Goal: Information Seeking & Learning: Learn about a topic

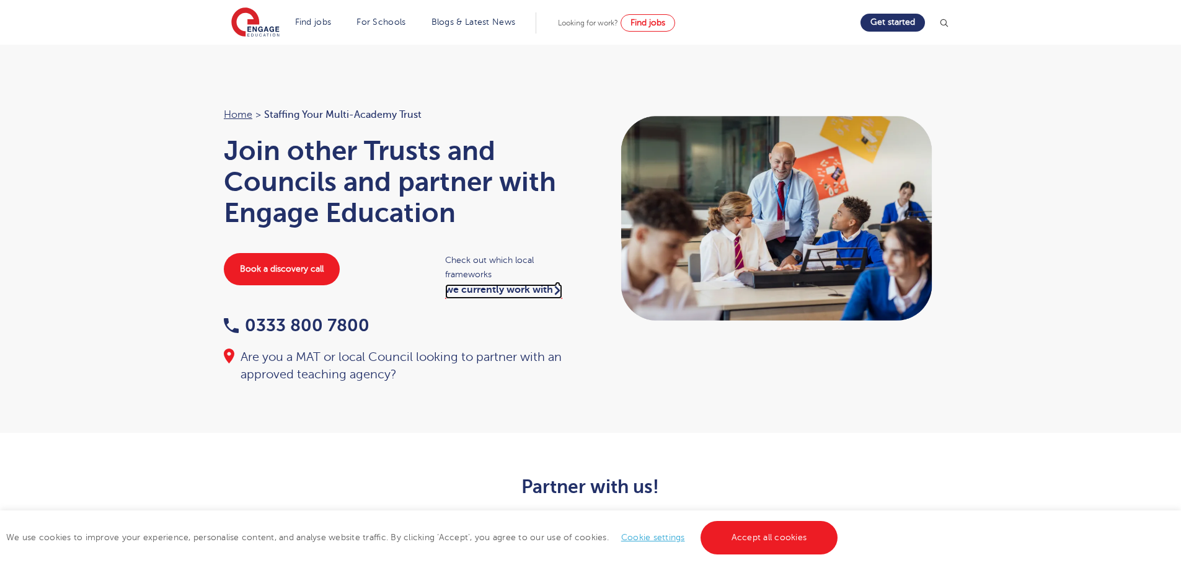
click at [483, 293] on link "we currently work with" at bounding box center [503, 291] width 117 height 15
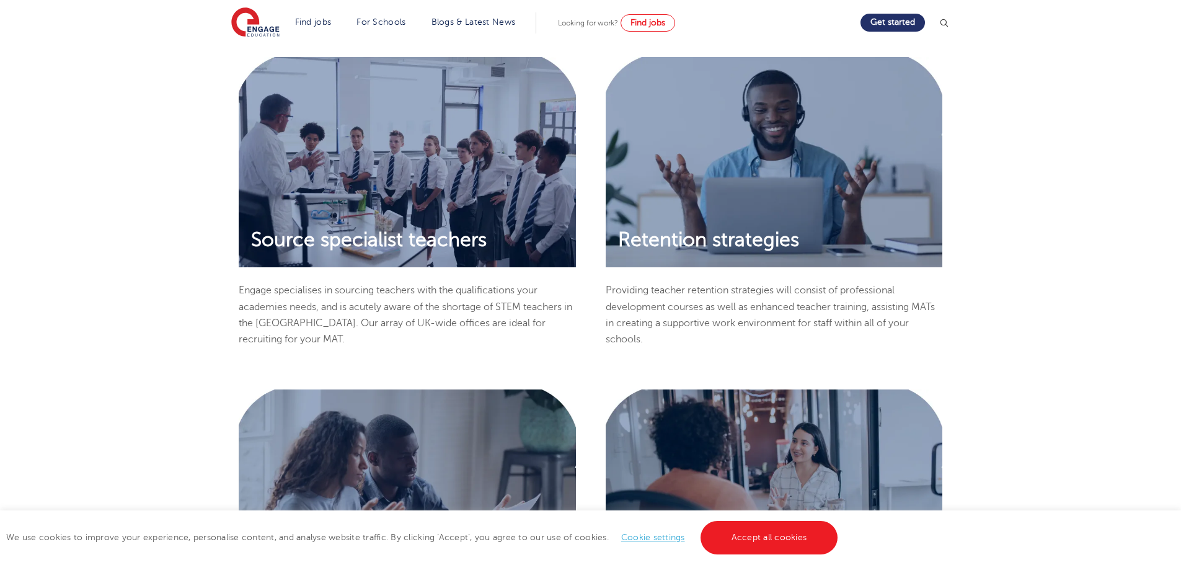
scroll to position [1054, 0]
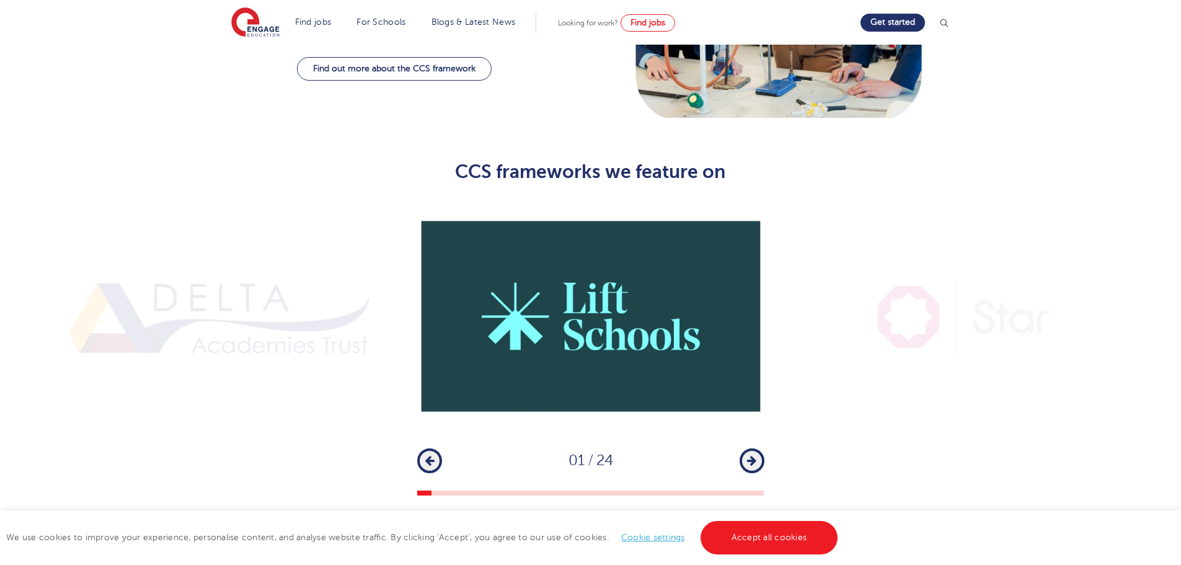
scroll to position [806, 0]
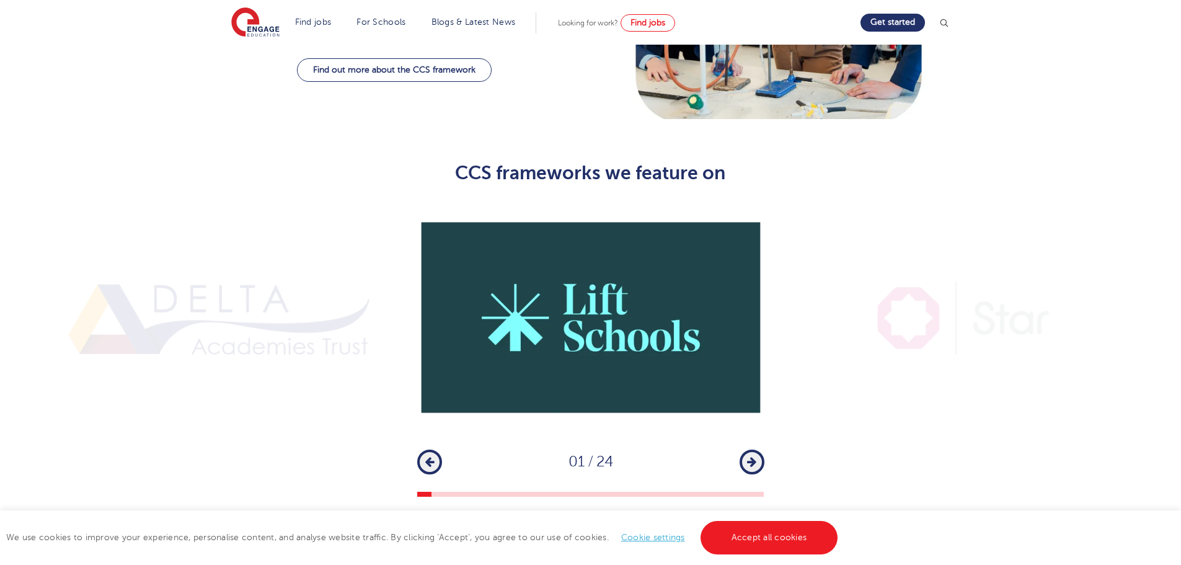
click at [753, 449] on button "Next" at bounding box center [751, 461] width 25 height 25
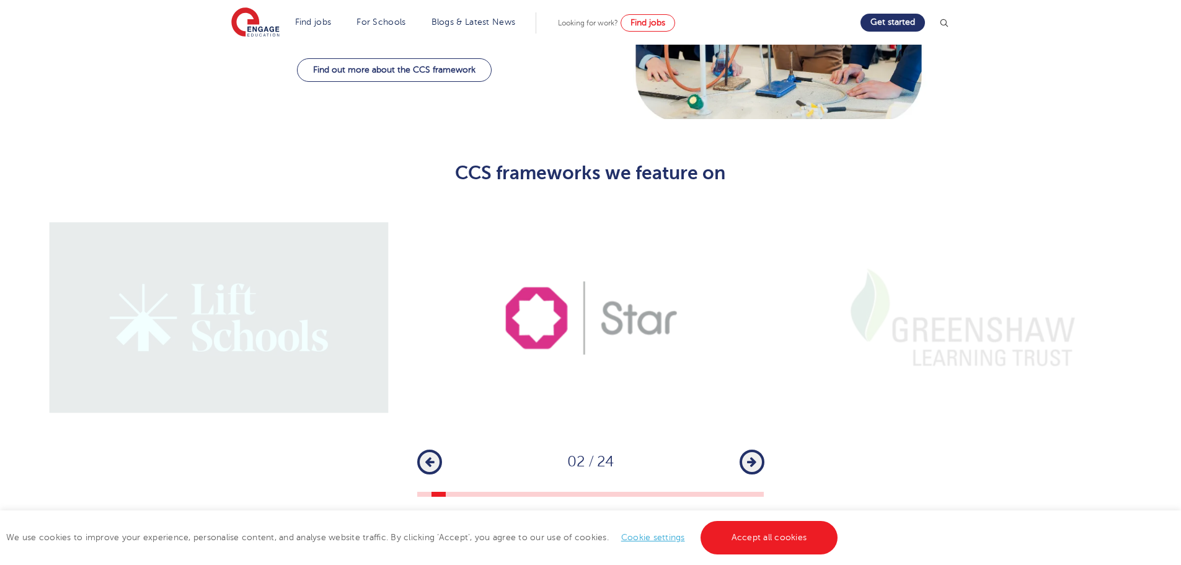
click at [754, 449] on button "Next" at bounding box center [751, 461] width 25 height 25
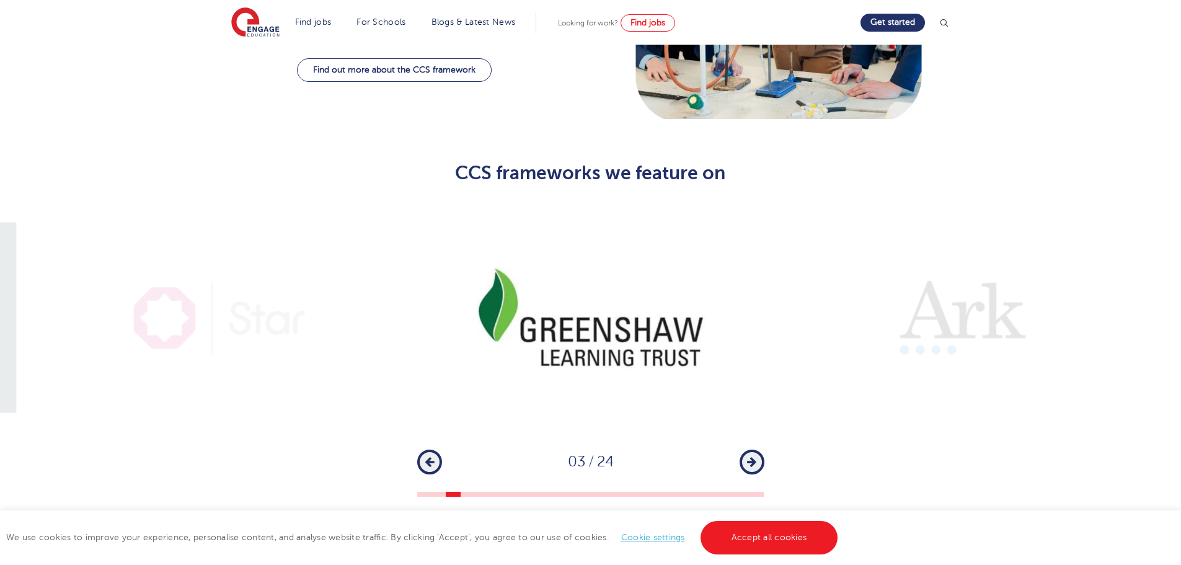
click at [754, 449] on button "Next" at bounding box center [751, 461] width 25 height 25
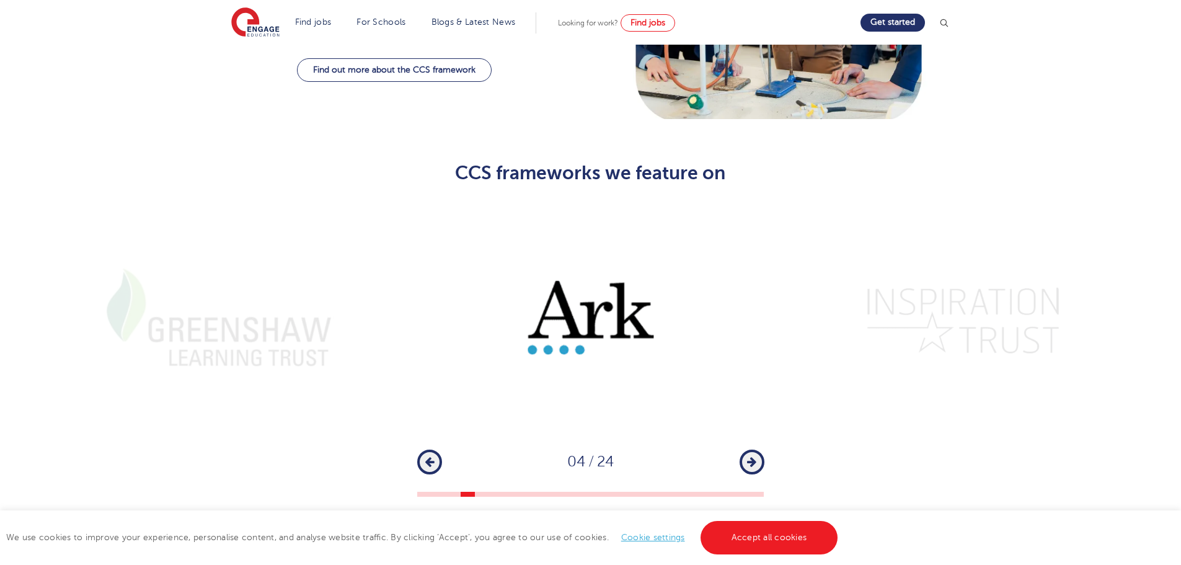
click at [754, 449] on button "Next" at bounding box center [751, 461] width 25 height 25
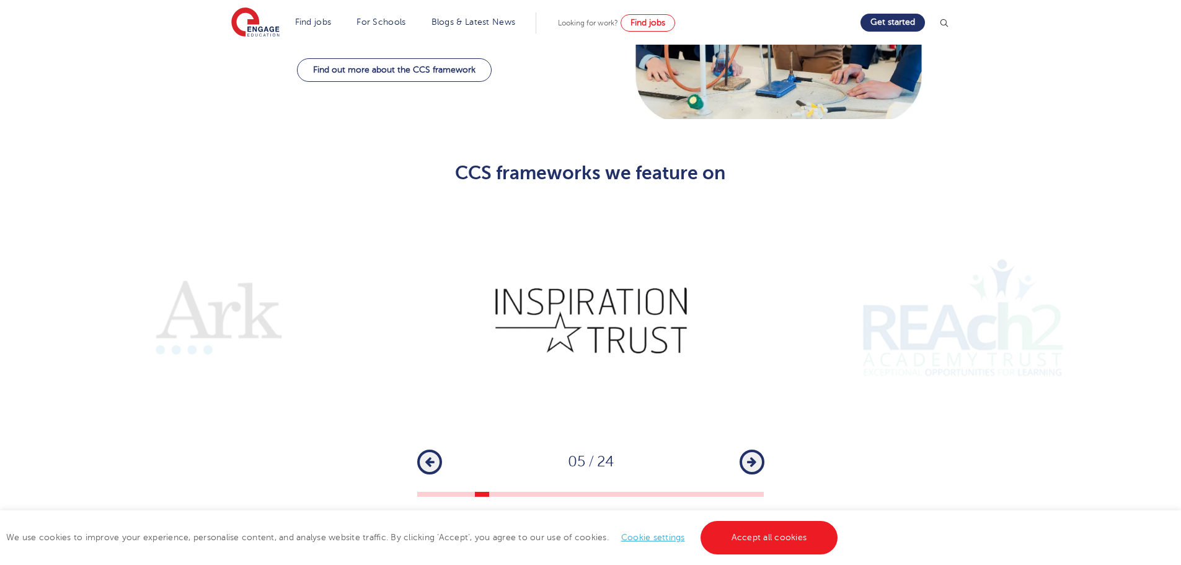
click at [754, 449] on button "Next" at bounding box center [751, 461] width 25 height 25
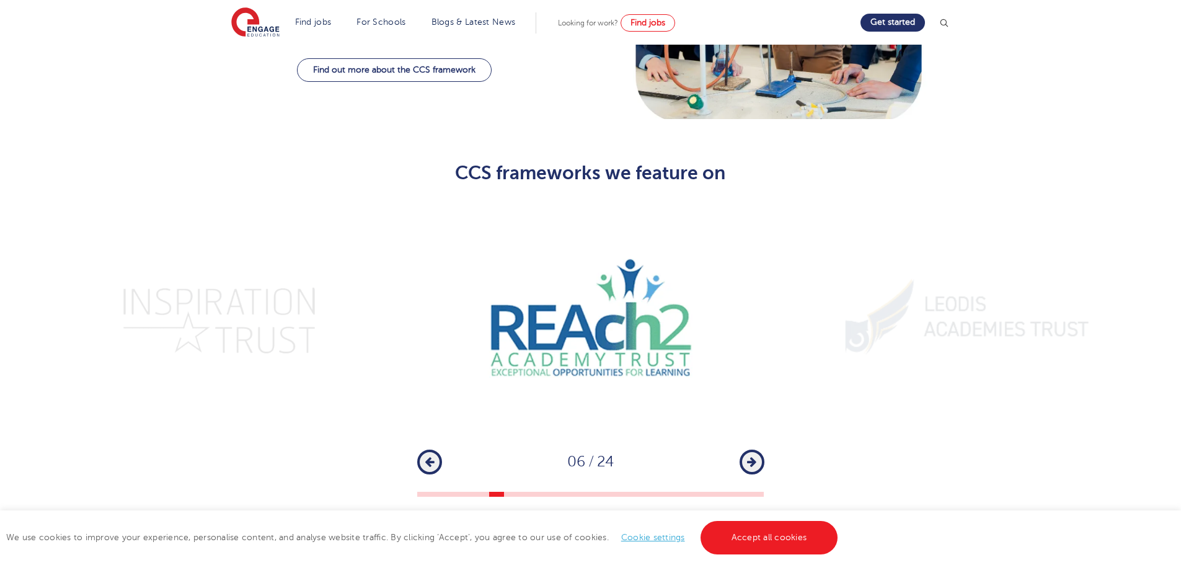
click at [754, 449] on button "Next" at bounding box center [751, 461] width 25 height 25
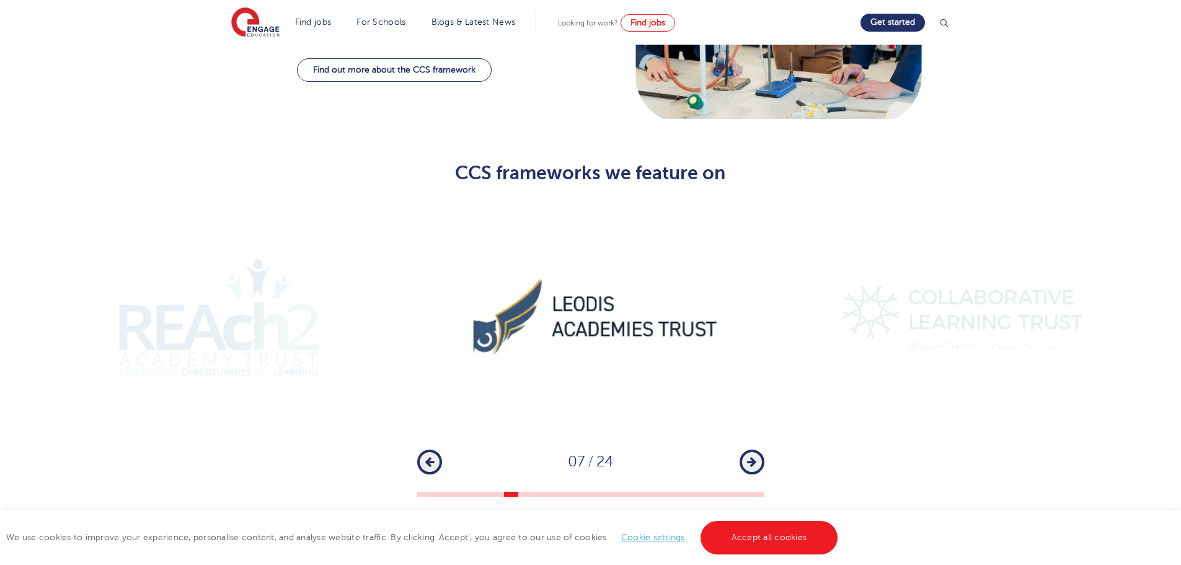
click at [754, 449] on button "Next" at bounding box center [751, 461] width 25 height 25
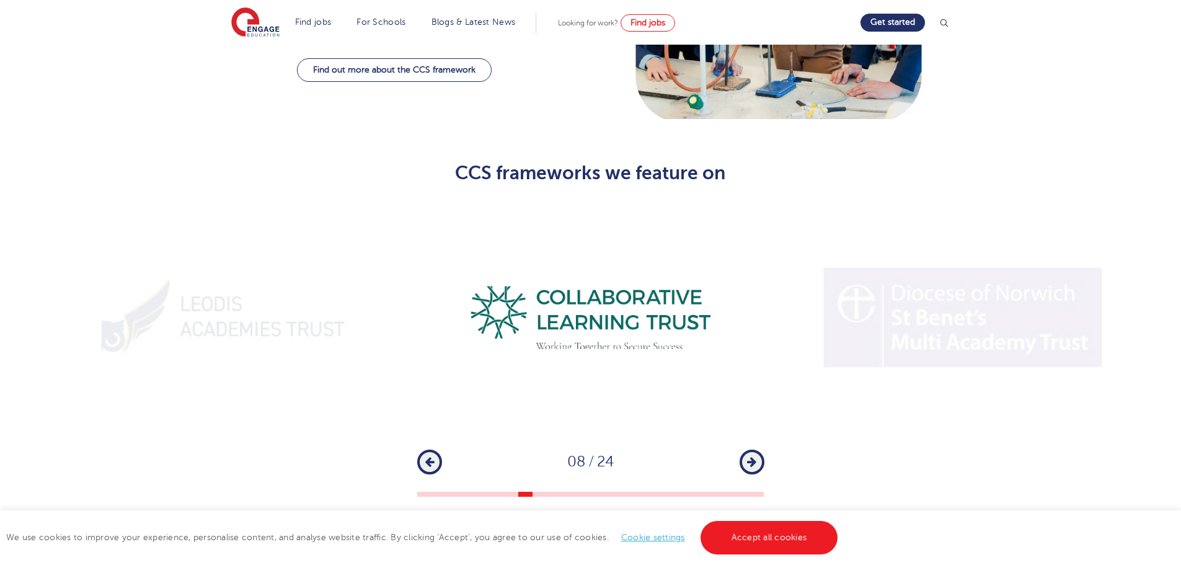
click at [754, 449] on button "Next" at bounding box center [751, 461] width 25 height 25
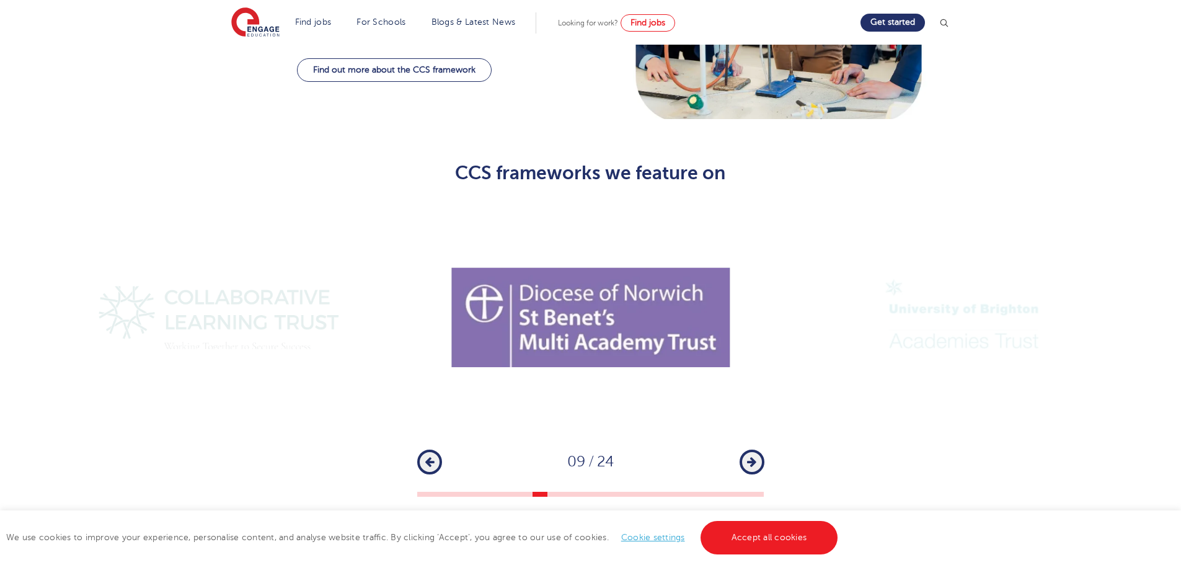
click at [754, 449] on button "Next" at bounding box center [751, 461] width 25 height 25
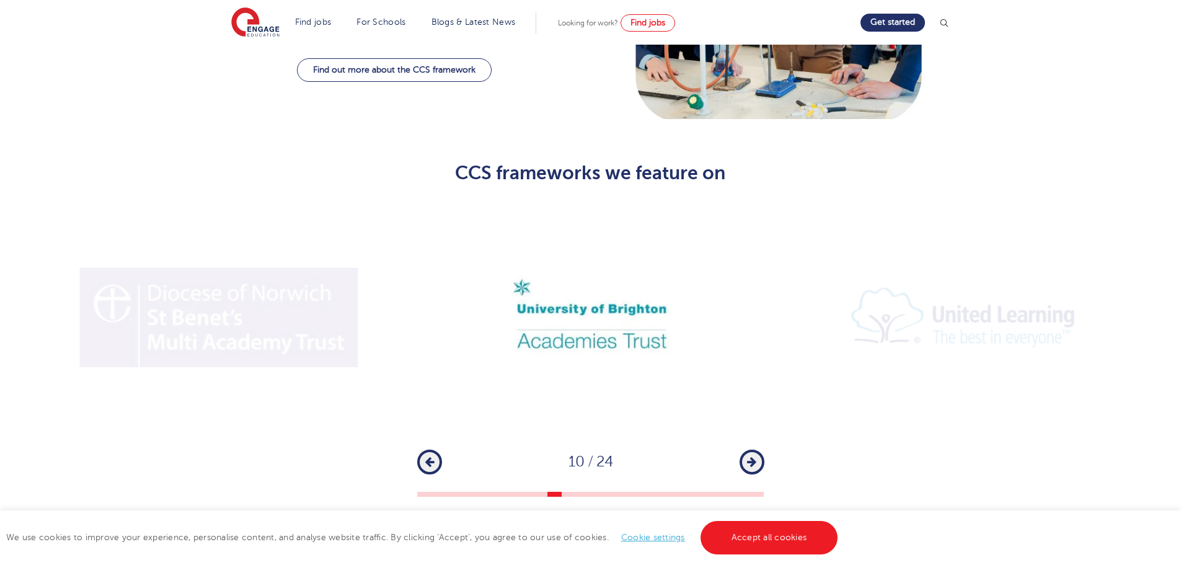
click at [754, 449] on button "Next" at bounding box center [751, 461] width 25 height 25
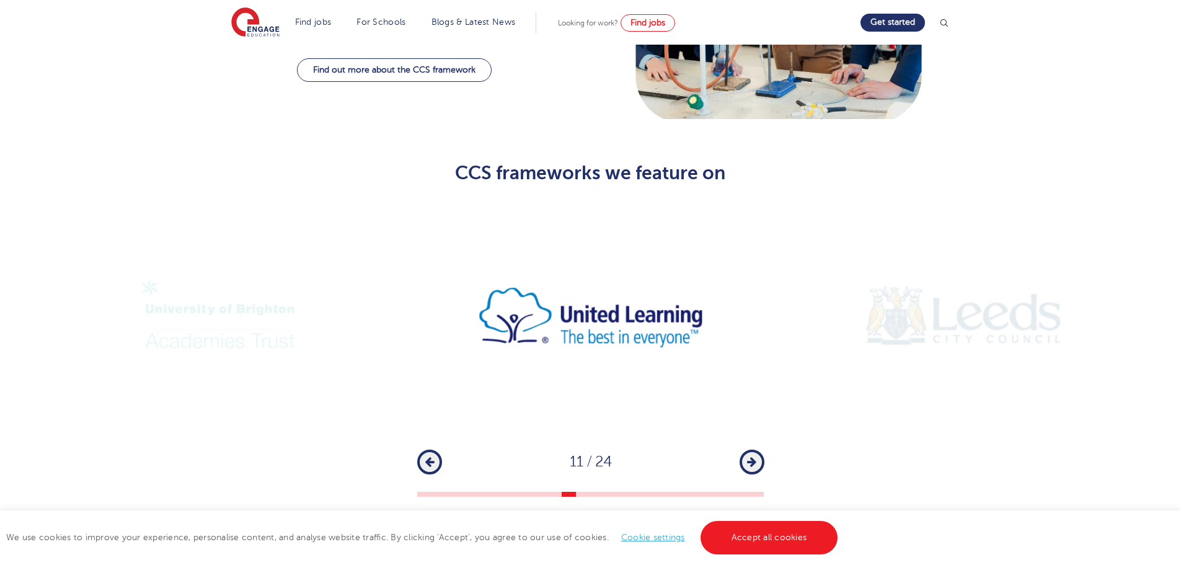
click at [754, 449] on button "Next" at bounding box center [751, 461] width 25 height 25
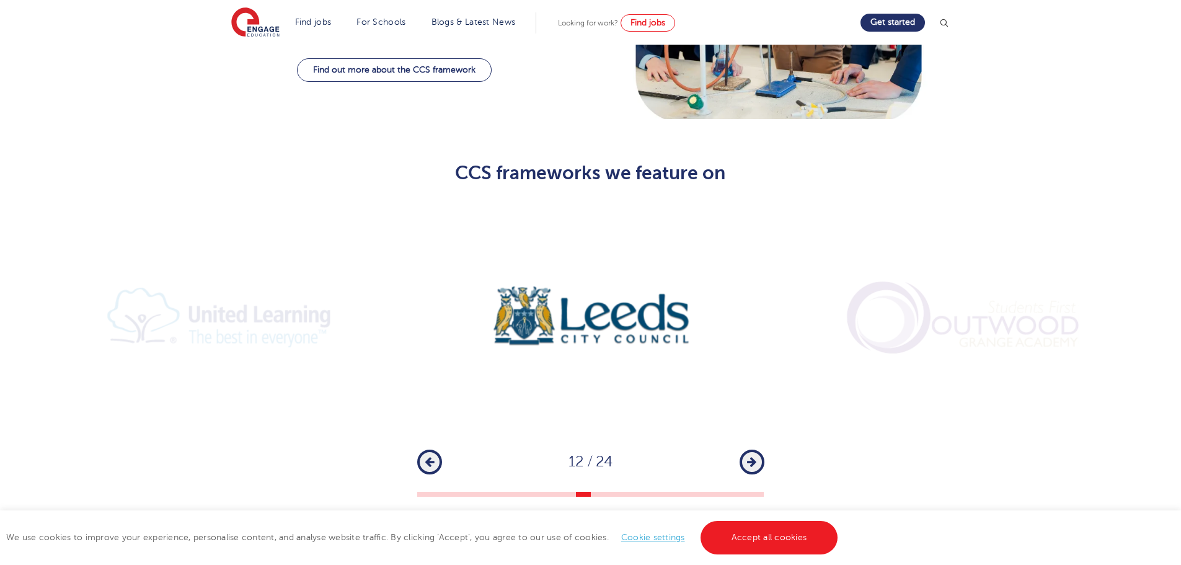
click at [752, 449] on button "Next" at bounding box center [751, 461] width 25 height 25
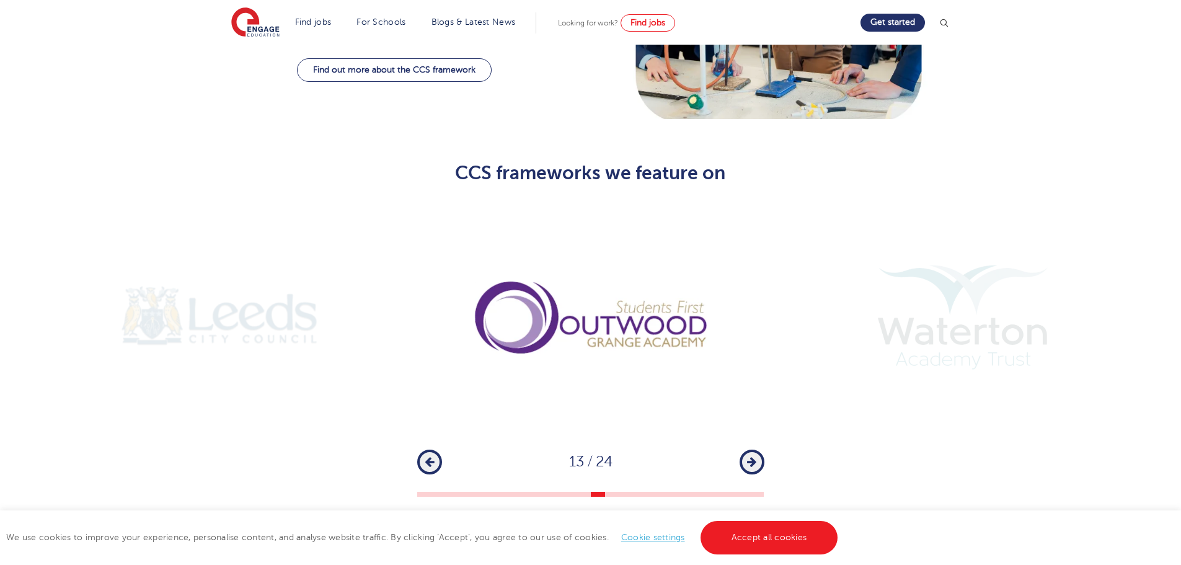
click at [752, 449] on button "Next" at bounding box center [751, 461] width 25 height 25
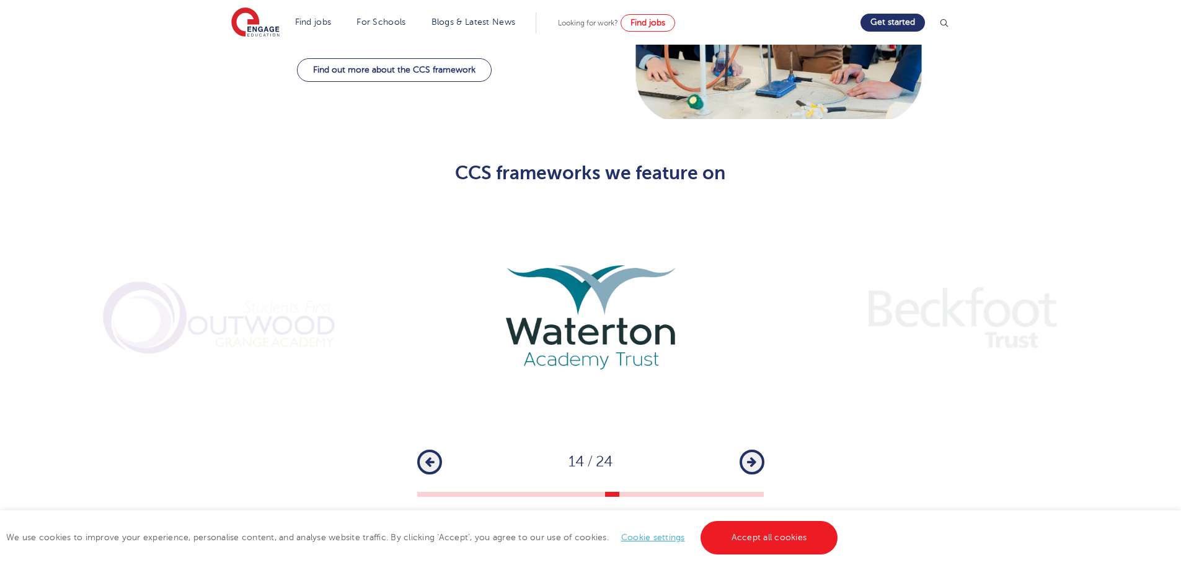
click at [752, 449] on button "Next" at bounding box center [751, 461] width 25 height 25
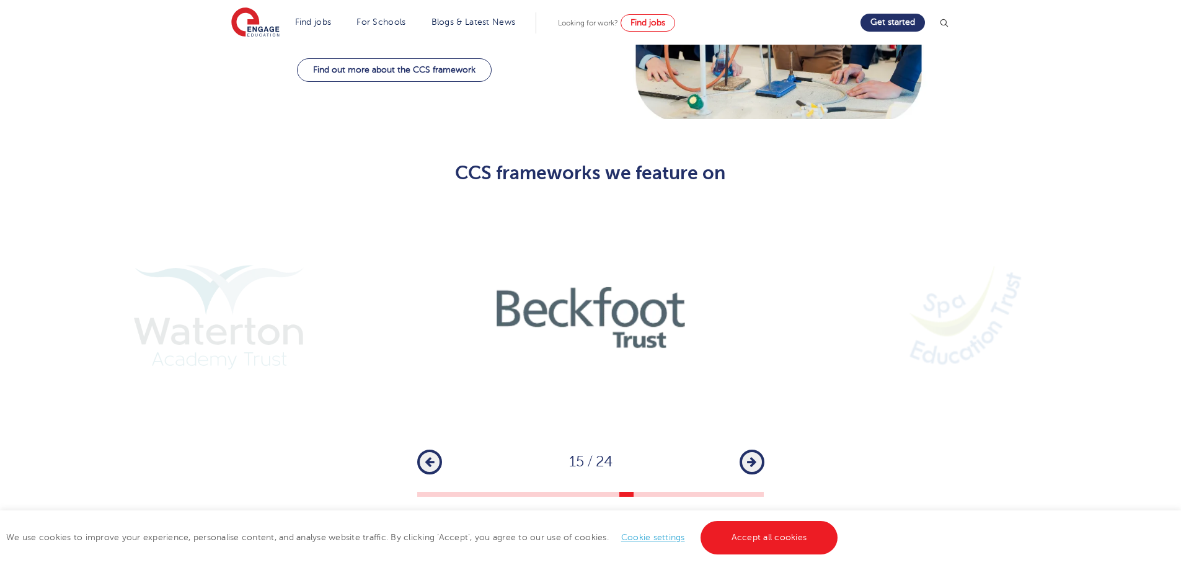
click at [752, 449] on button "Next" at bounding box center [751, 461] width 25 height 25
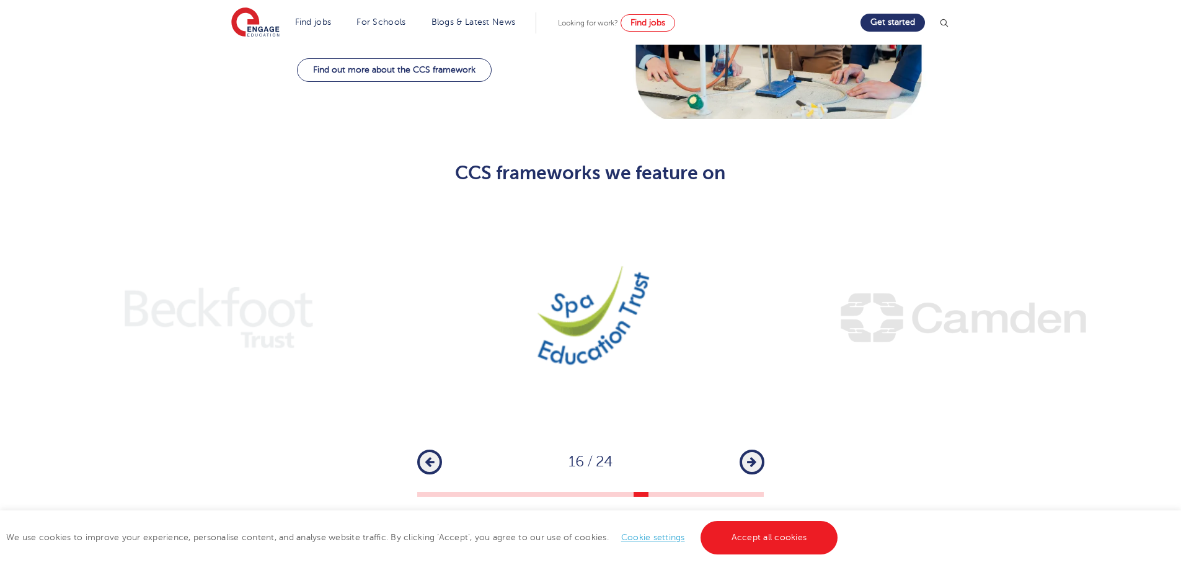
click at [752, 449] on button "Next" at bounding box center [751, 461] width 25 height 25
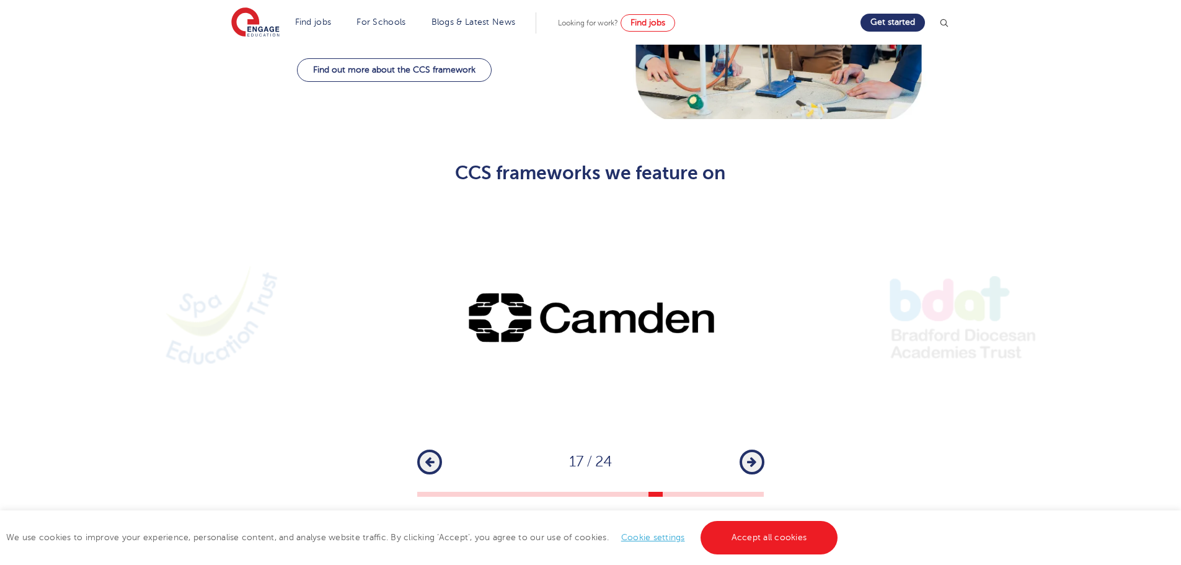
click at [752, 449] on button "Next" at bounding box center [751, 461] width 25 height 25
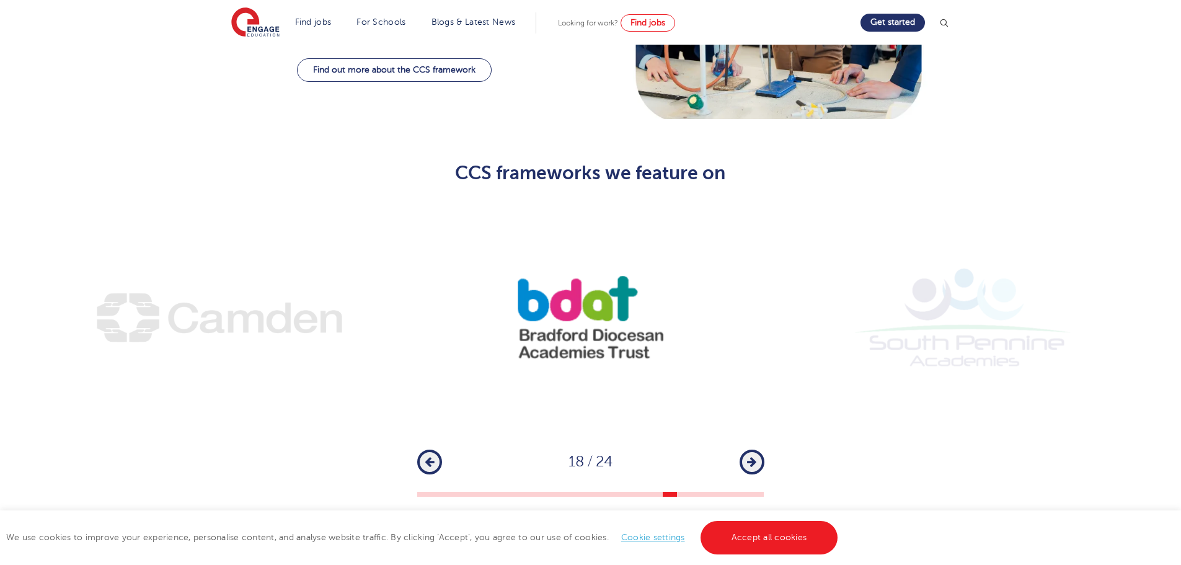
click at [752, 449] on button "Next" at bounding box center [751, 461] width 25 height 25
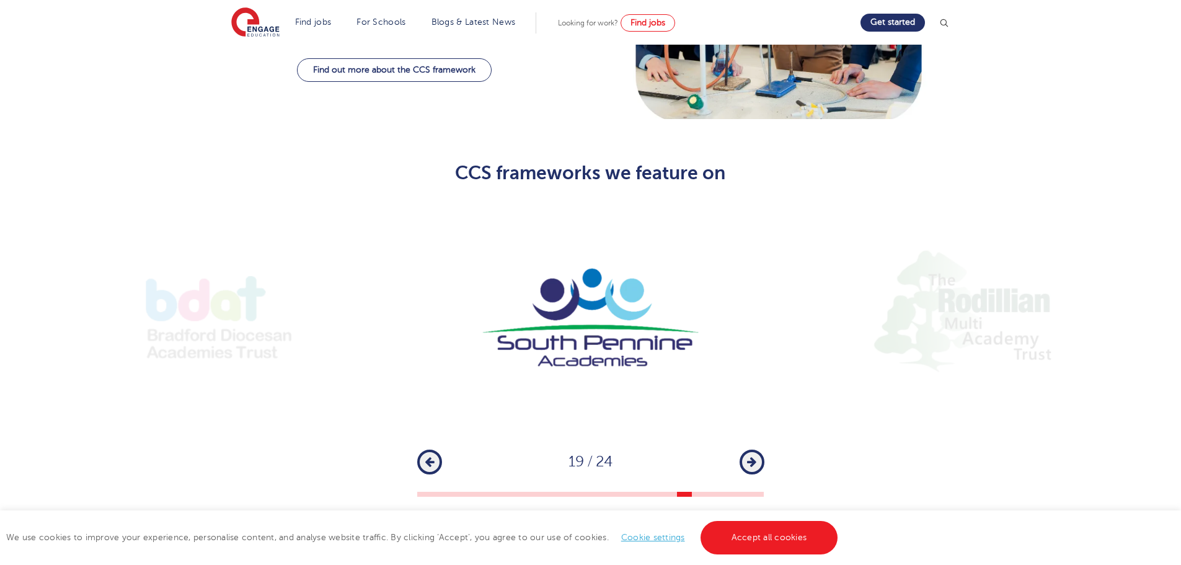
click at [752, 449] on button "Next" at bounding box center [751, 461] width 25 height 25
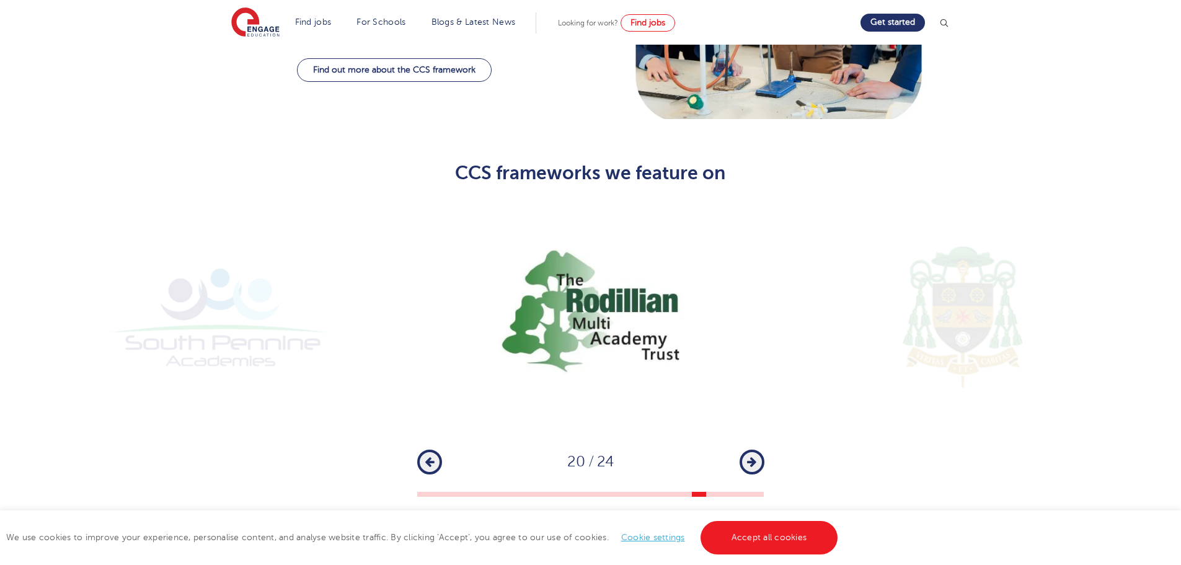
click at [752, 449] on button "Next" at bounding box center [751, 461] width 25 height 25
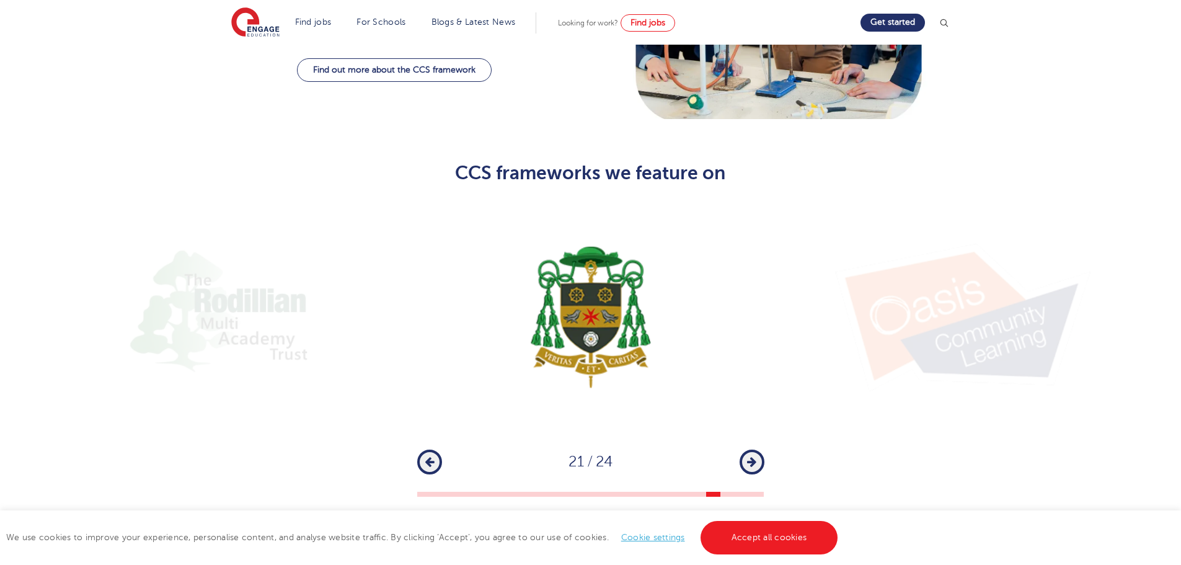
click at [752, 449] on button "Next" at bounding box center [751, 461] width 25 height 25
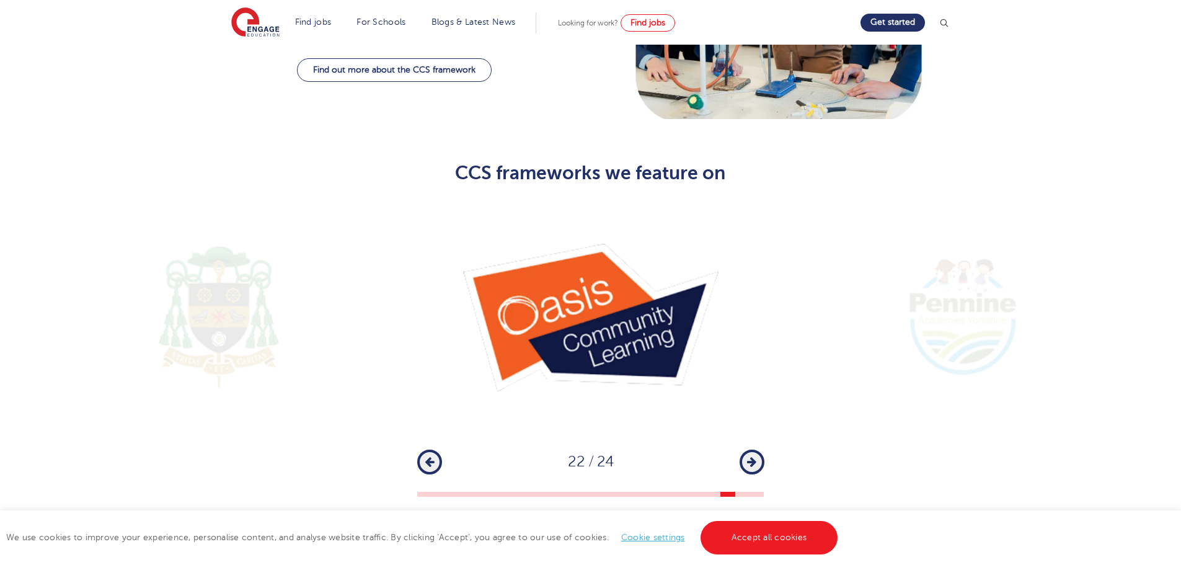
click at [755, 449] on button "Next" at bounding box center [751, 461] width 25 height 25
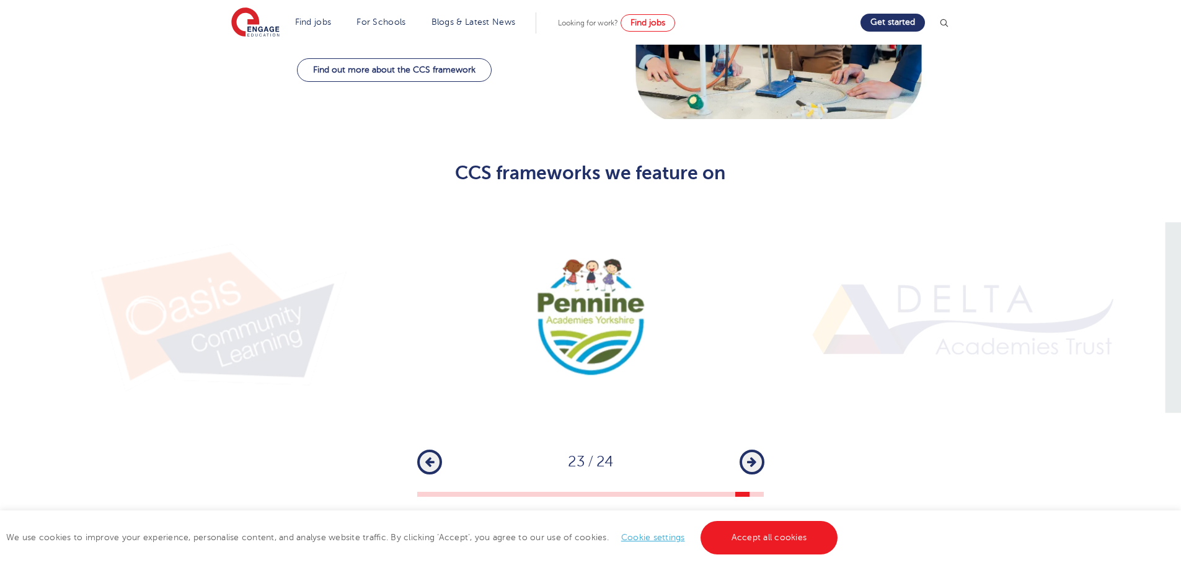
click at [755, 449] on button "Next" at bounding box center [751, 461] width 25 height 25
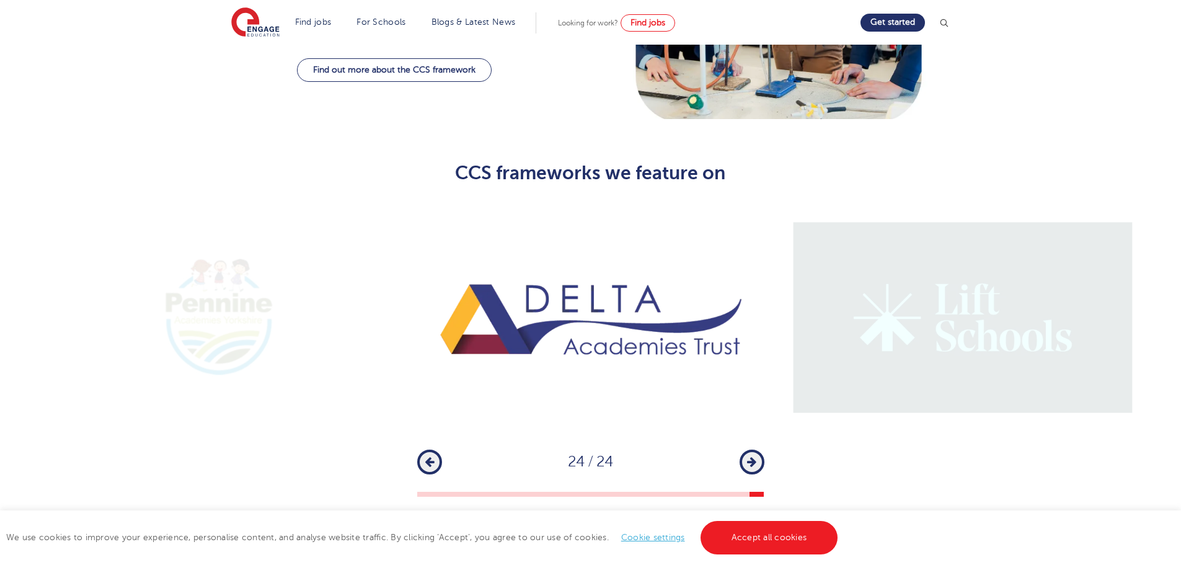
click at [755, 449] on button "Next" at bounding box center [751, 461] width 25 height 25
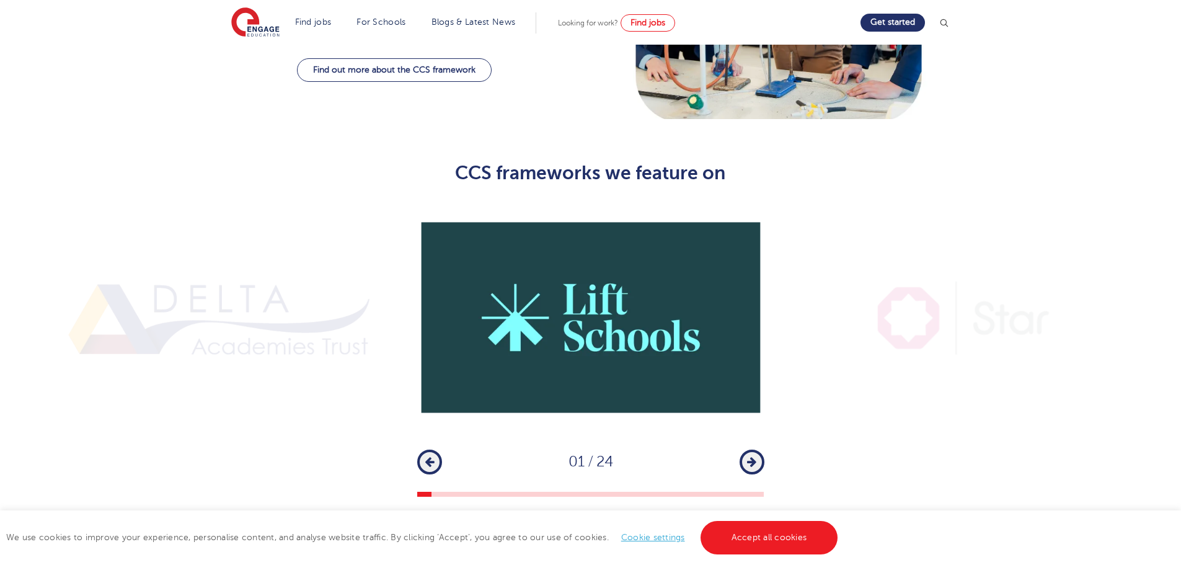
click at [755, 449] on button "Next" at bounding box center [751, 461] width 25 height 25
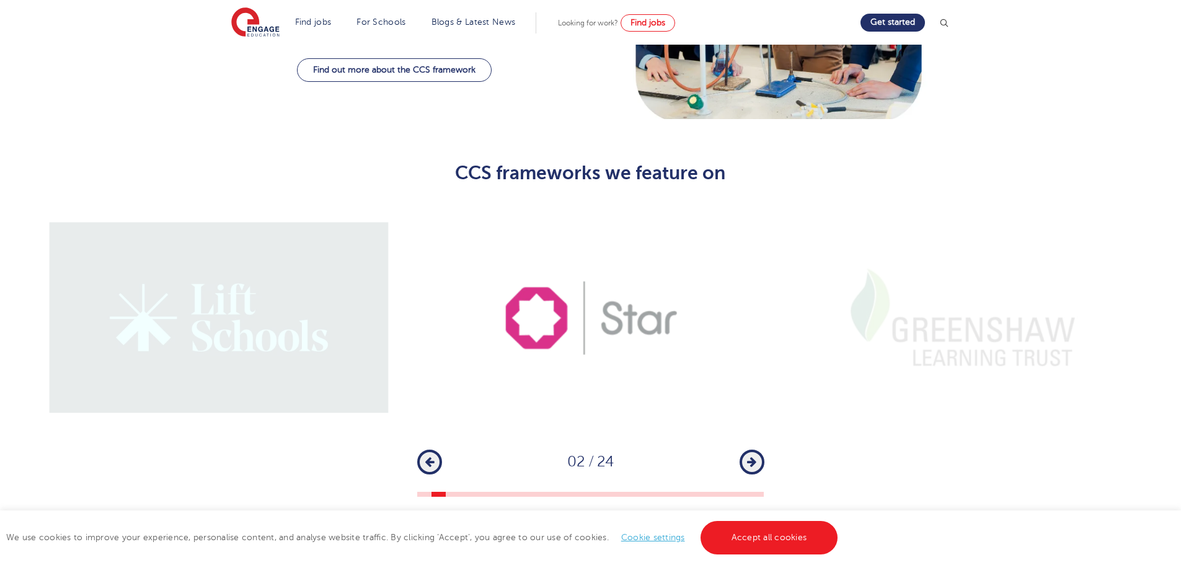
click at [755, 449] on button "Next" at bounding box center [751, 461] width 25 height 25
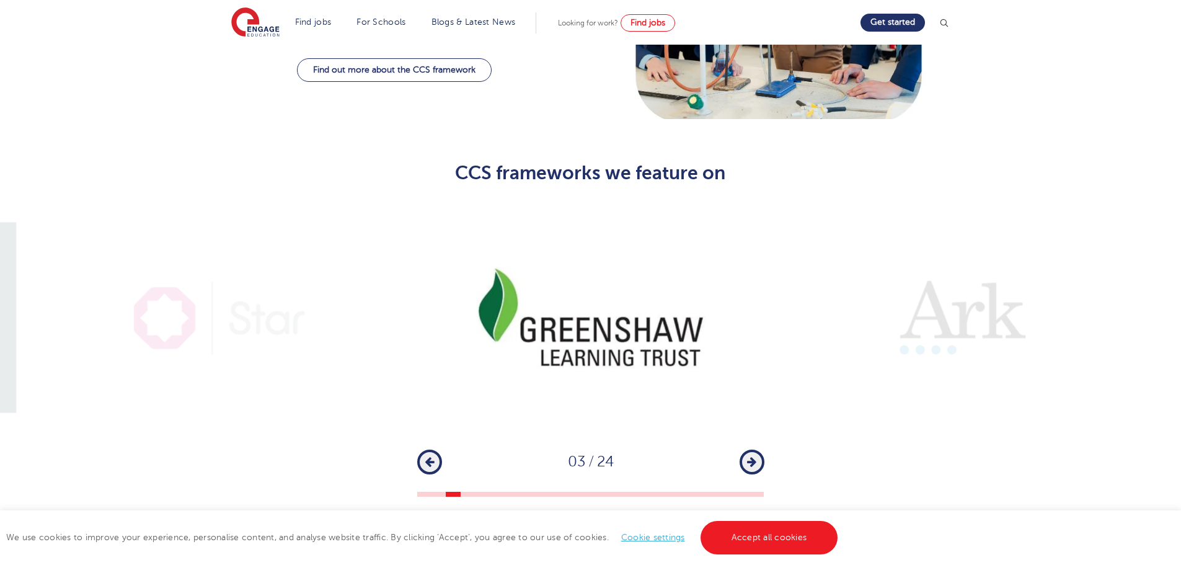
click at [754, 449] on button "Next" at bounding box center [751, 461] width 25 height 25
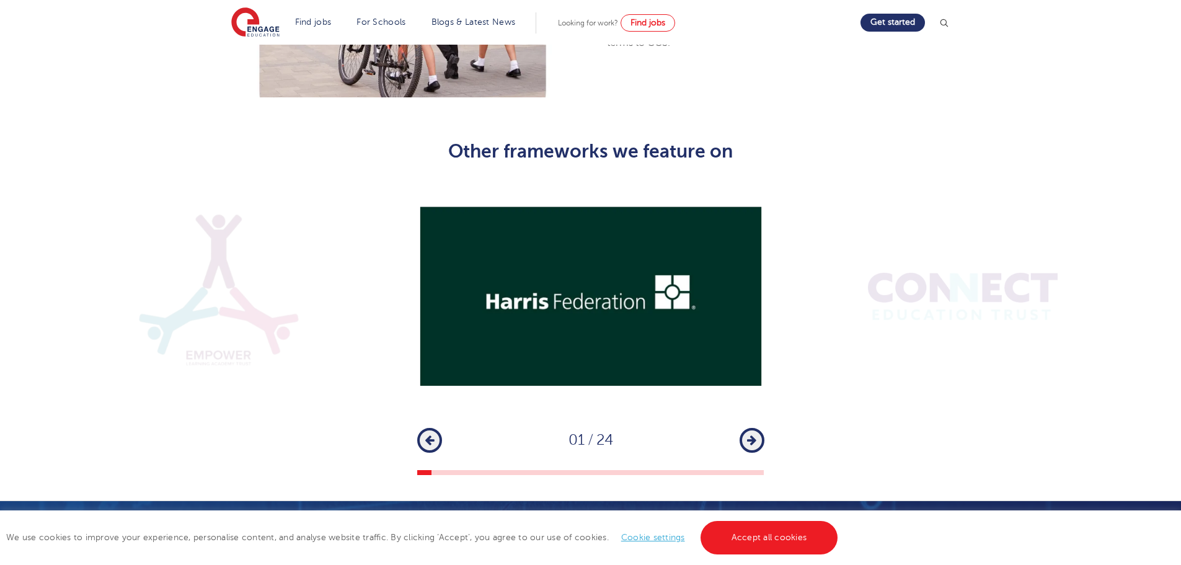
scroll to position [1487, 0]
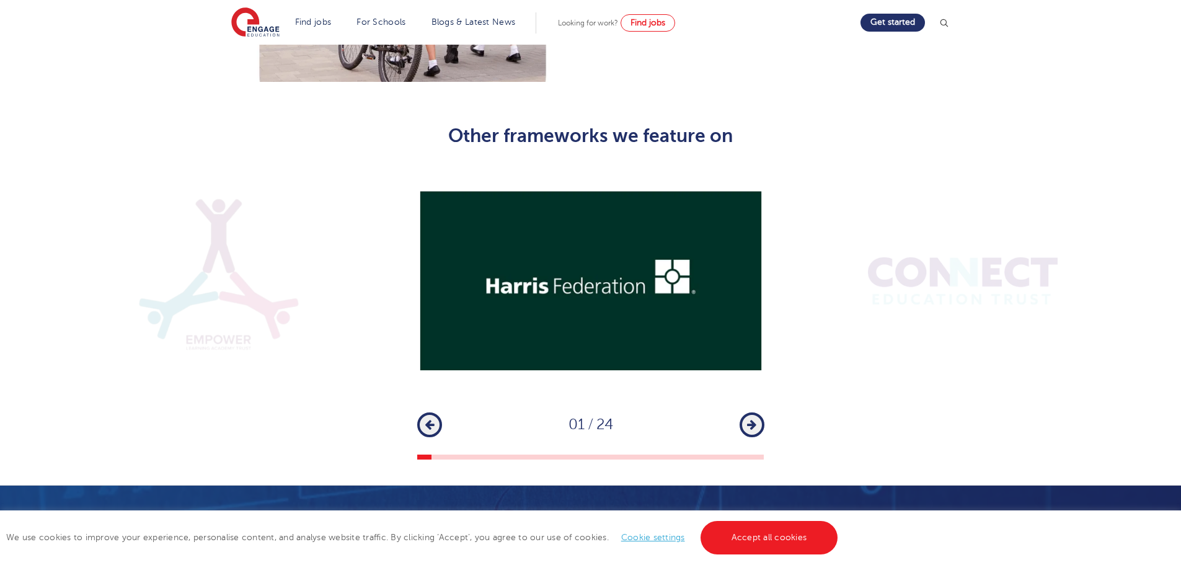
click at [742, 412] on button "Next" at bounding box center [751, 424] width 25 height 25
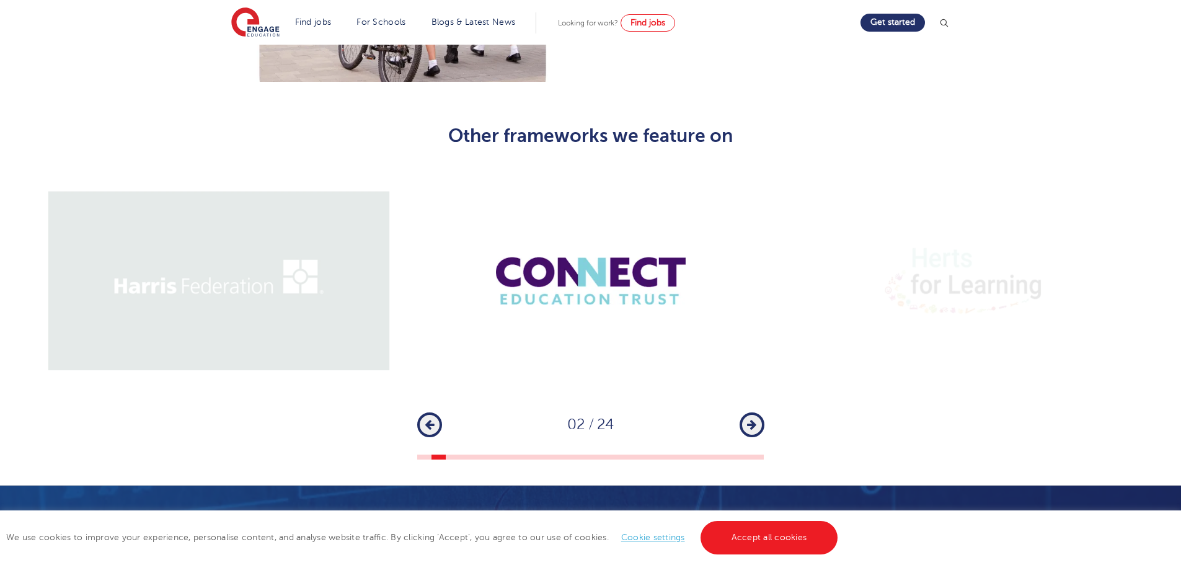
click at [742, 412] on button "Next" at bounding box center [751, 424] width 25 height 25
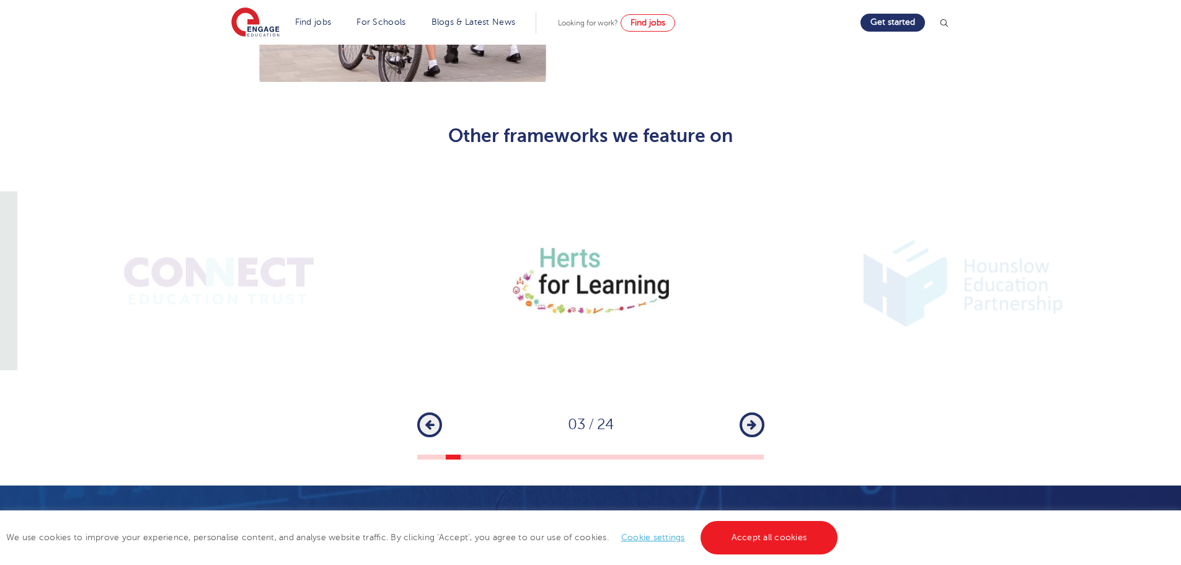
click at [742, 412] on button "Next" at bounding box center [751, 424] width 25 height 25
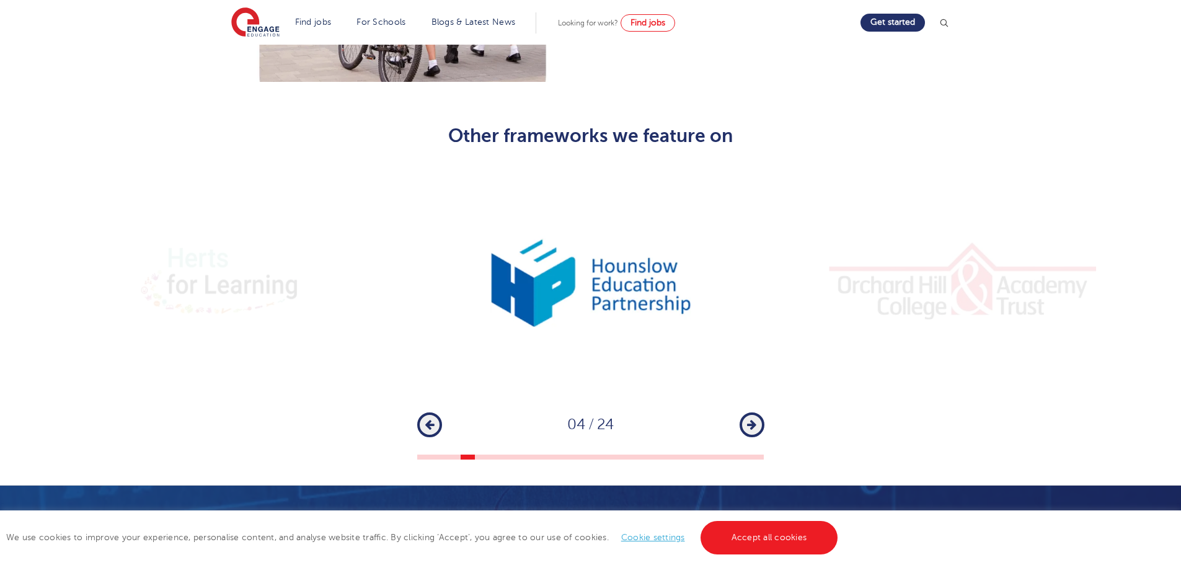
click at [742, 412] on button "Next" at bounding box center [751, 424] width 25 height 25
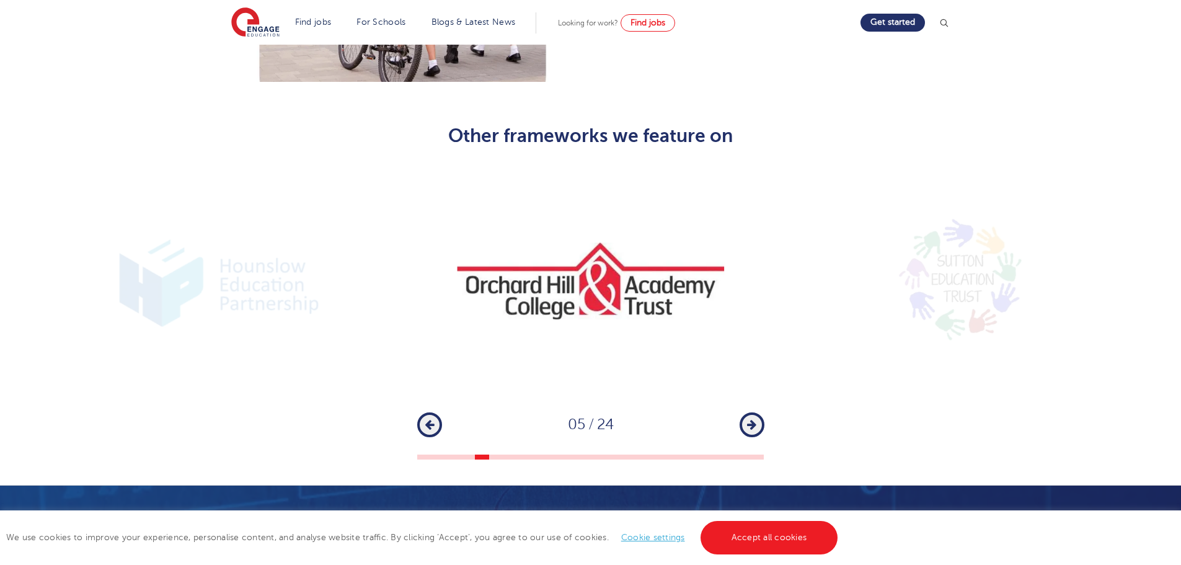
click at [742, 412] on button "Next" at bounding box center [751, 424] width 25 height 25
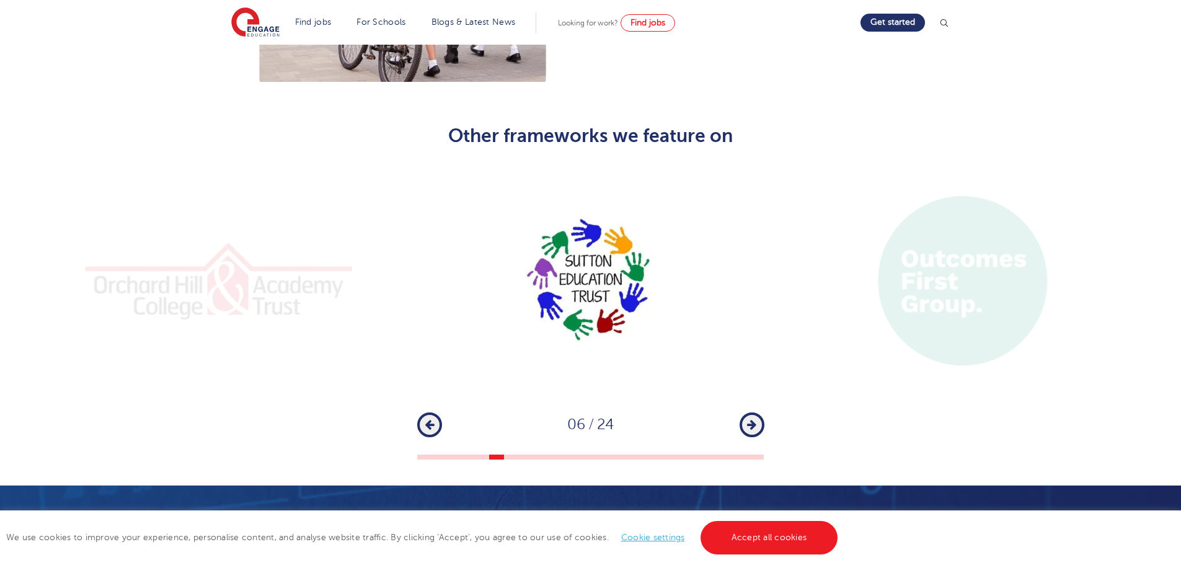
click at [742, 412] on button "Next" at bounding box center [751, 424] width 25 height 25
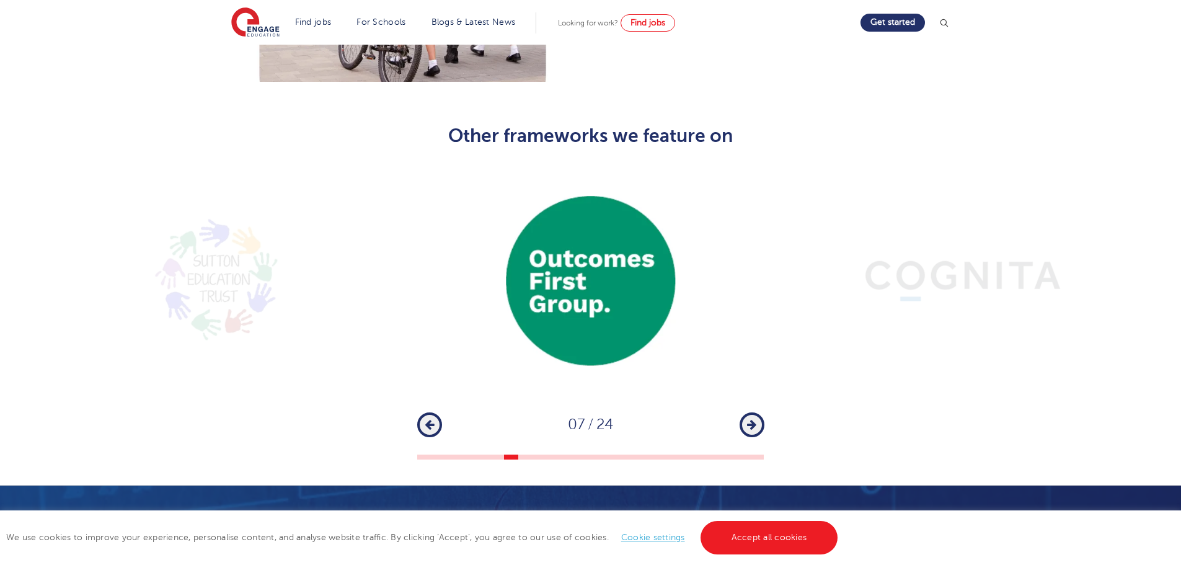
click at [742, 412] on button "Next" at bounding box center [751, 424] width 25 height 25
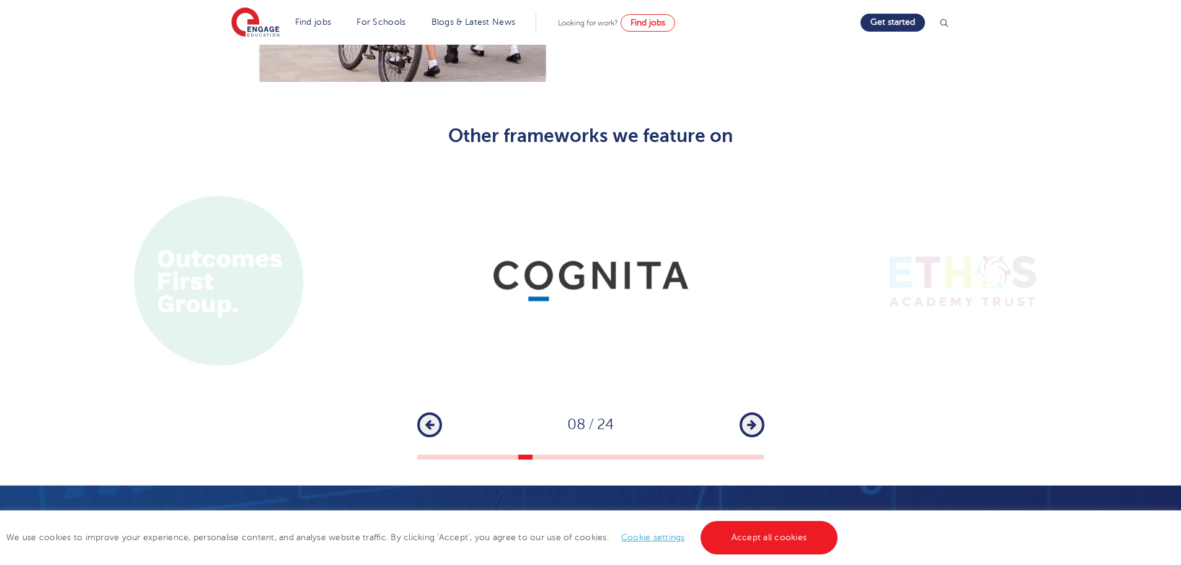
click at [742, 412] on button "Next" at bounding box center [751, 424] width 25 height 25
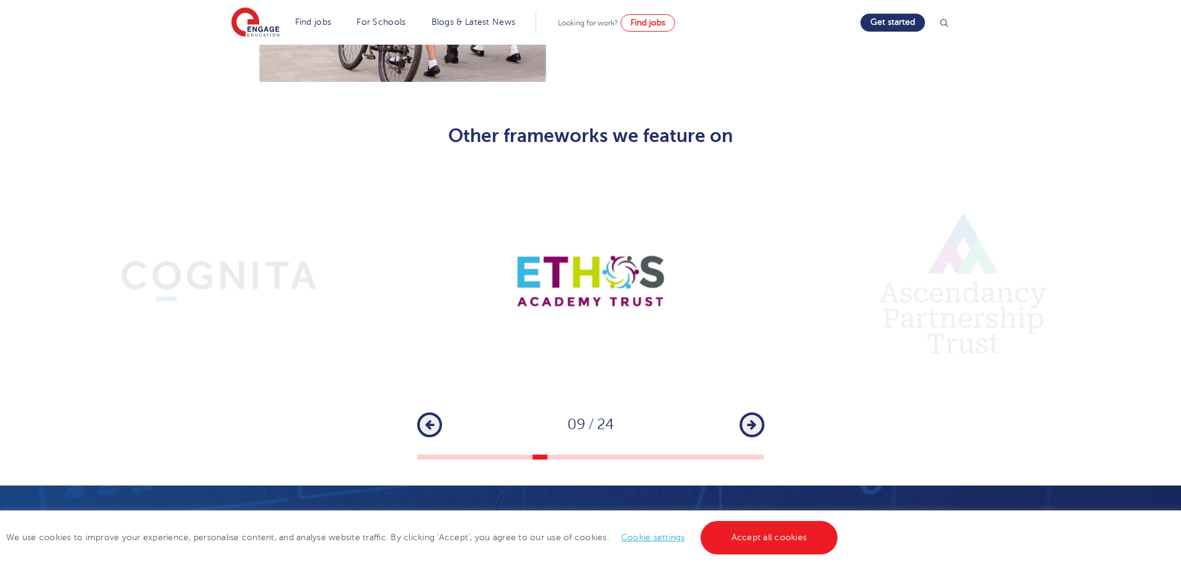
click at [742, 412] on button "Next" at bounding box center [751, 424] width 25 height 25
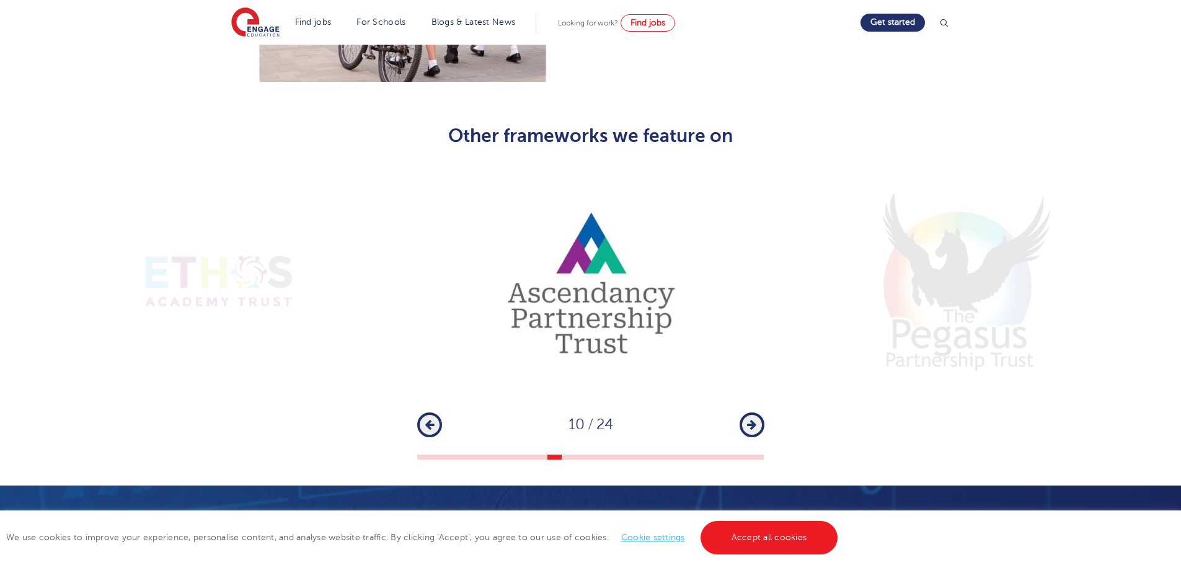
click at [742, 412] on button "Next" at bounding box center [751, 424] width 25 height 25
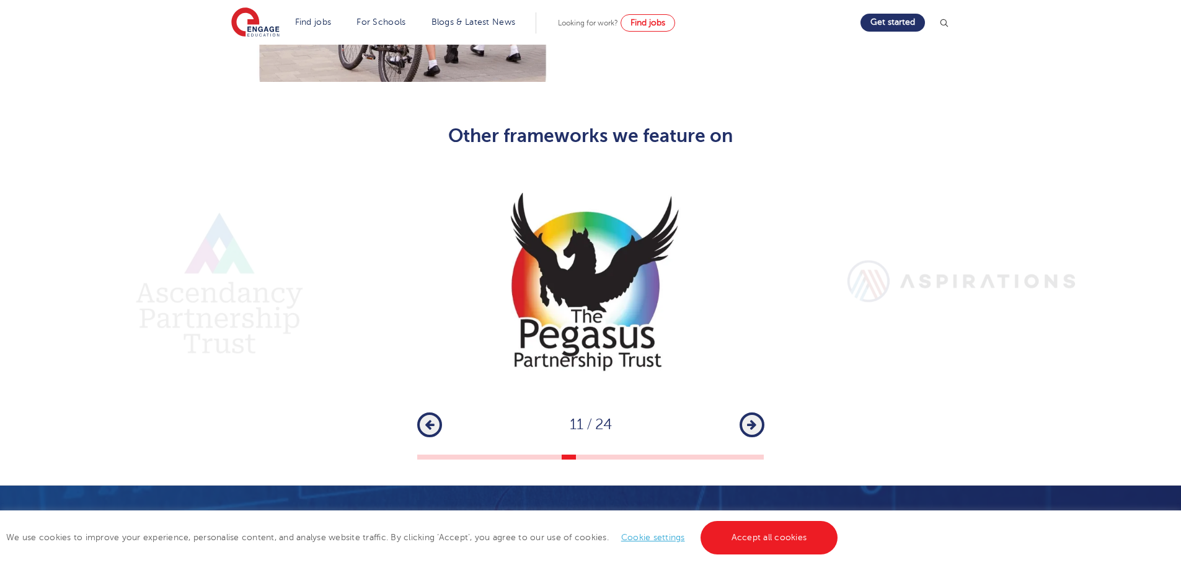
click at [742, 412] on button "Next" at bounding box center [751, 424] width 25 height 25
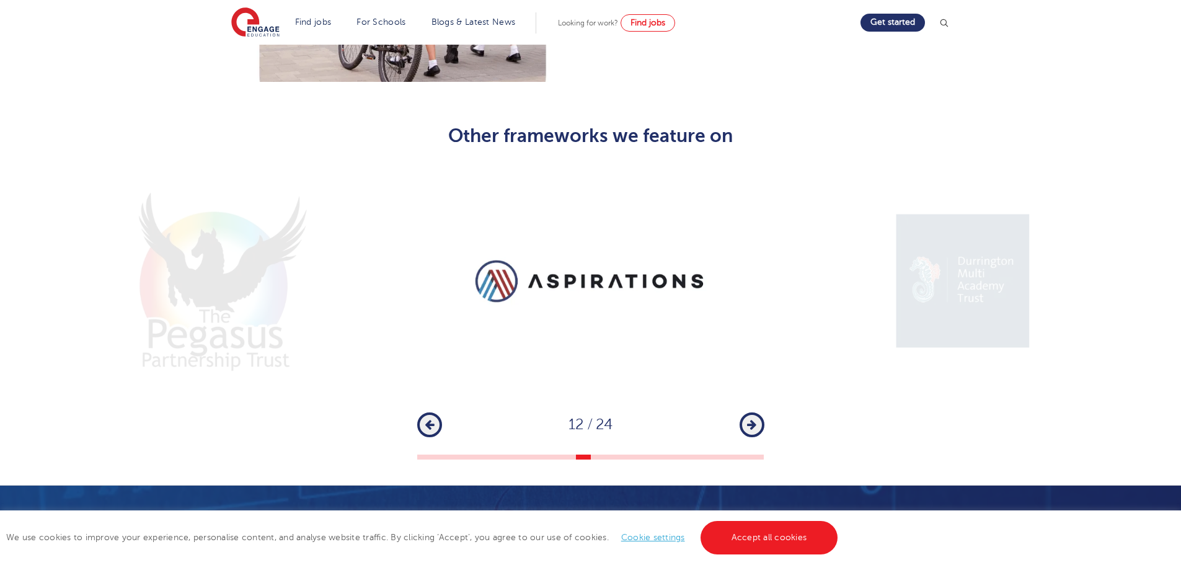
click at [742, 412] on button "Next" at bounding box center [751, 424] width 25 height 25
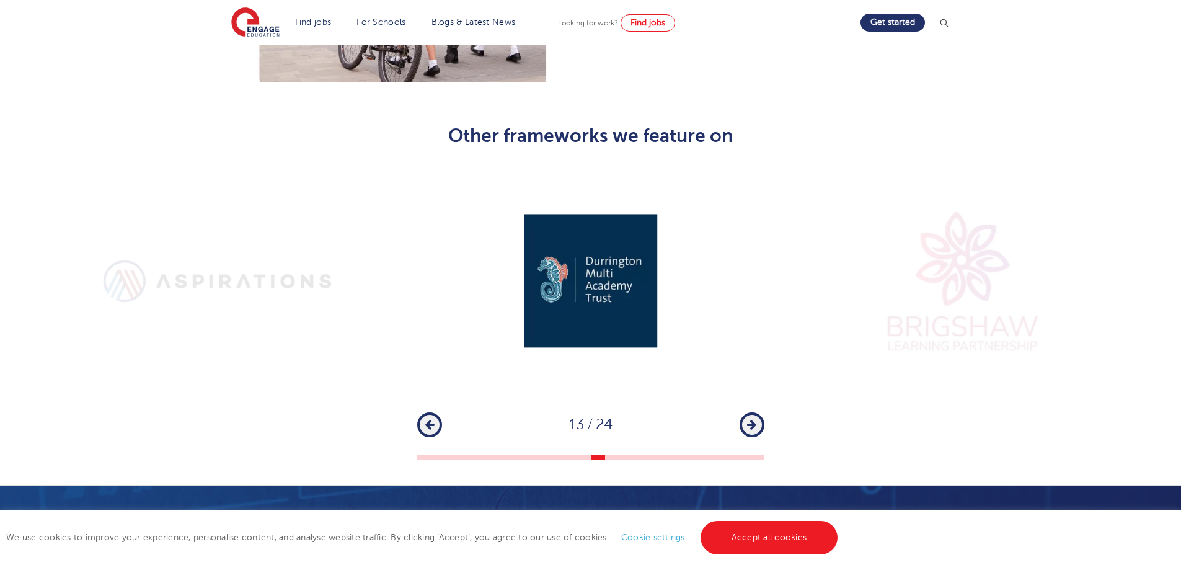
click at [742, 412] on button "Next" at bounding box center [751, 424] width 25 height 25
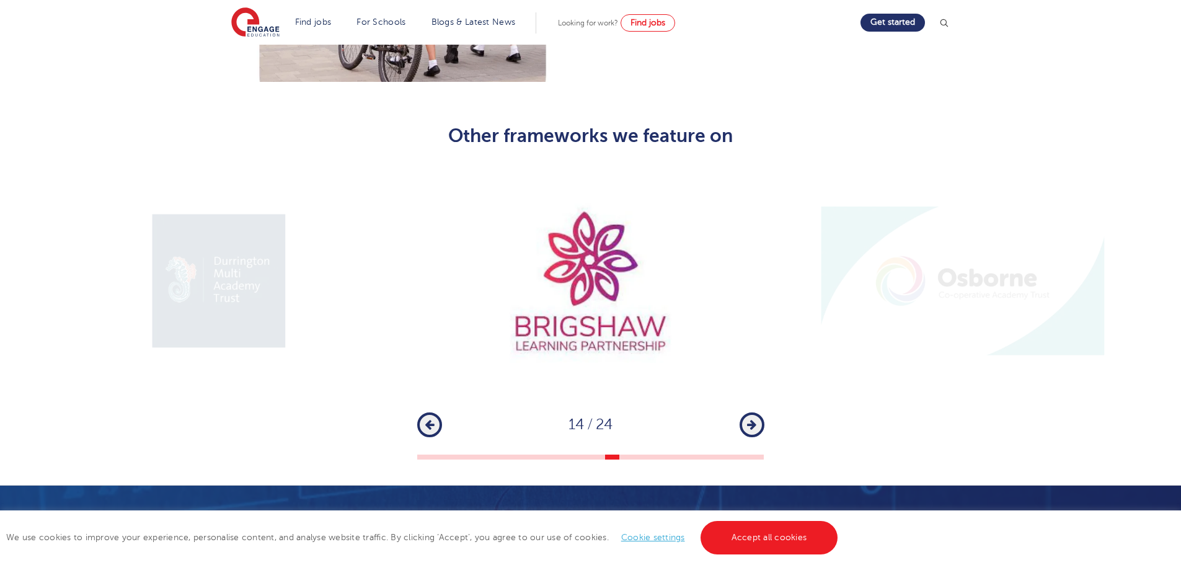
click at [742, 412] on button "Next" at bounding box center [751, 424] width 25 height 25
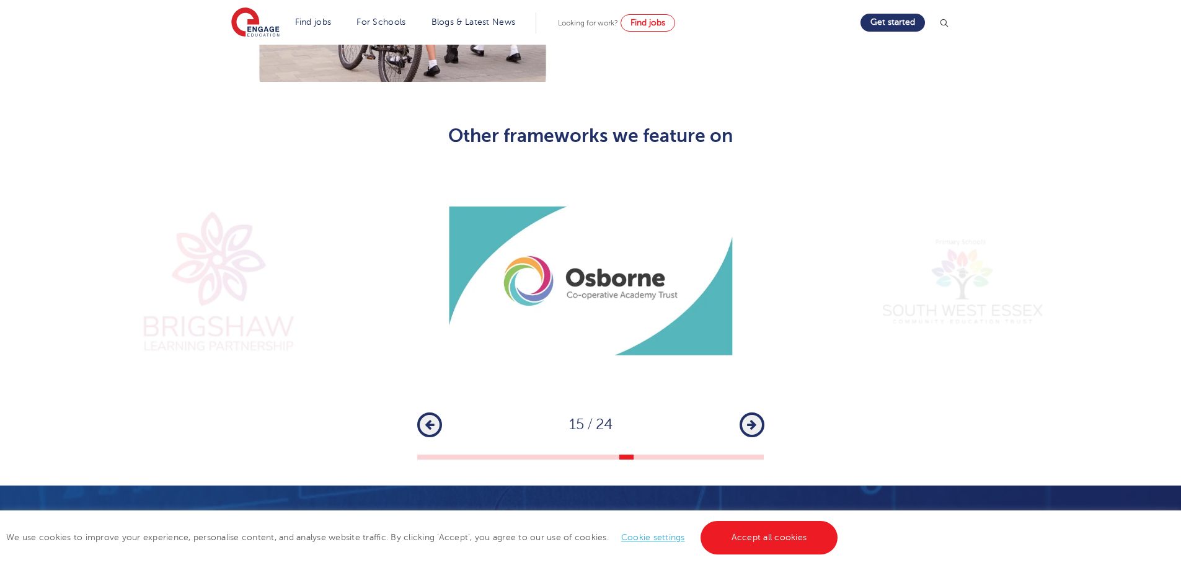
click at [742, 412] on button "Next" at bounding box center [751, 424] width 25 height 25
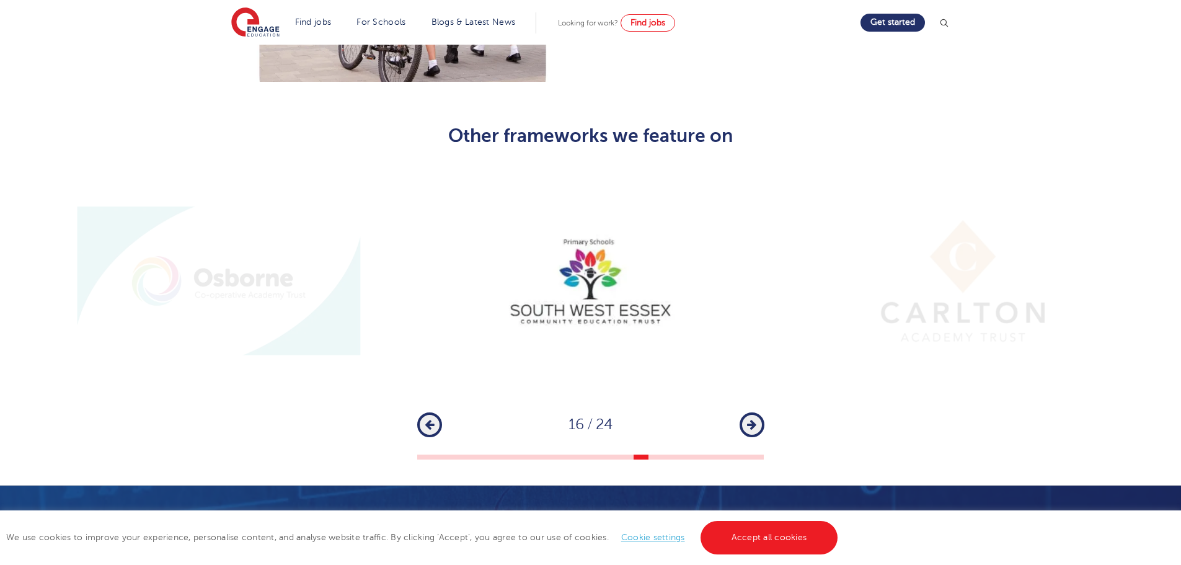
click at [742, 412] on button "Next" at bounding box center [751, 424] width 25 height 25
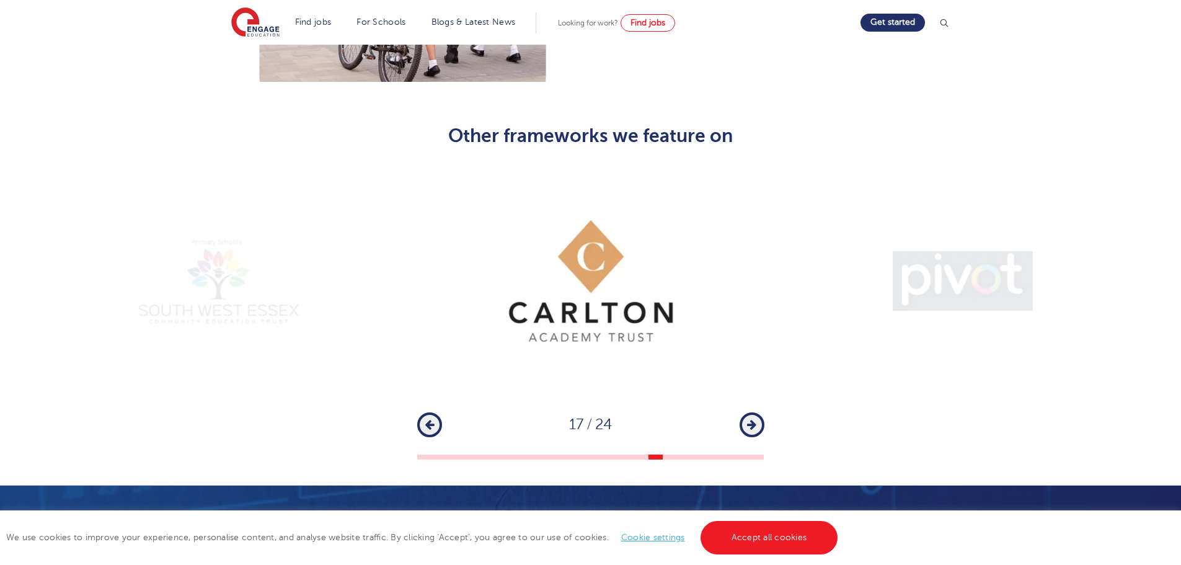
click at [754, 419] on icon "button" at bounding box center [751, 424] width 9 height 11
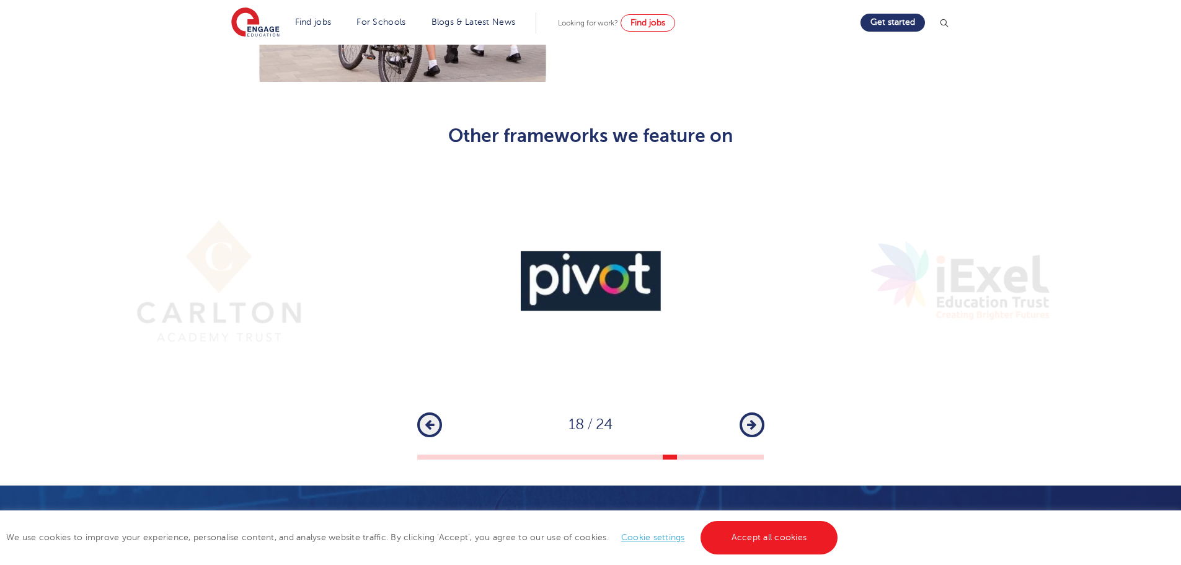
click at [754, 419] on icon "button" at bounding box center [751, 424] width 9 height 11
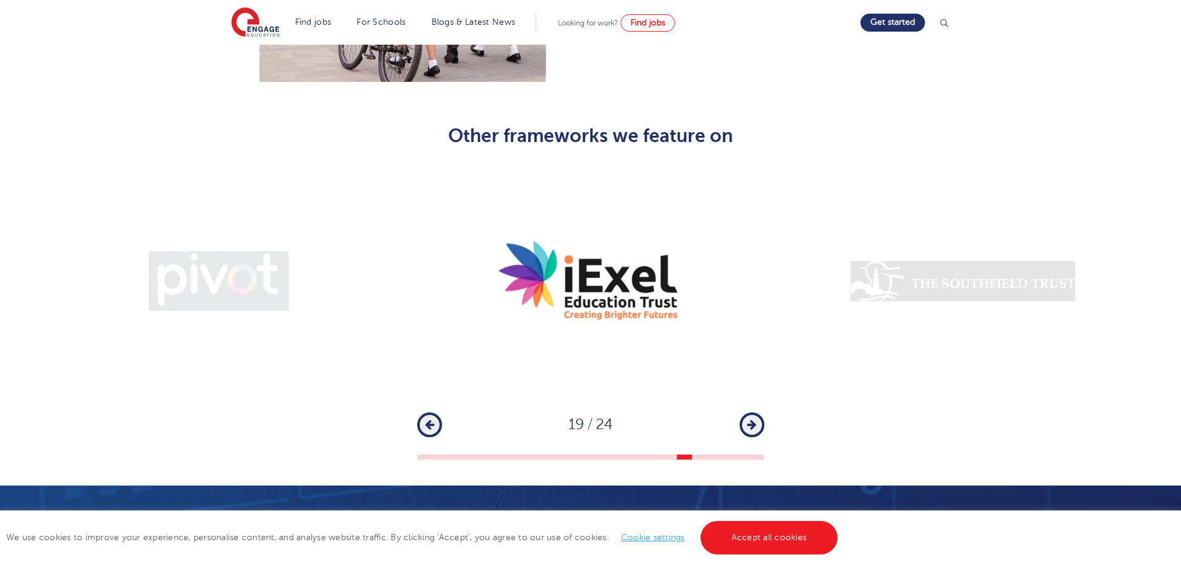
click at [754, 419] on icon "button" at bounding box center [751, 424] width 9 height 11
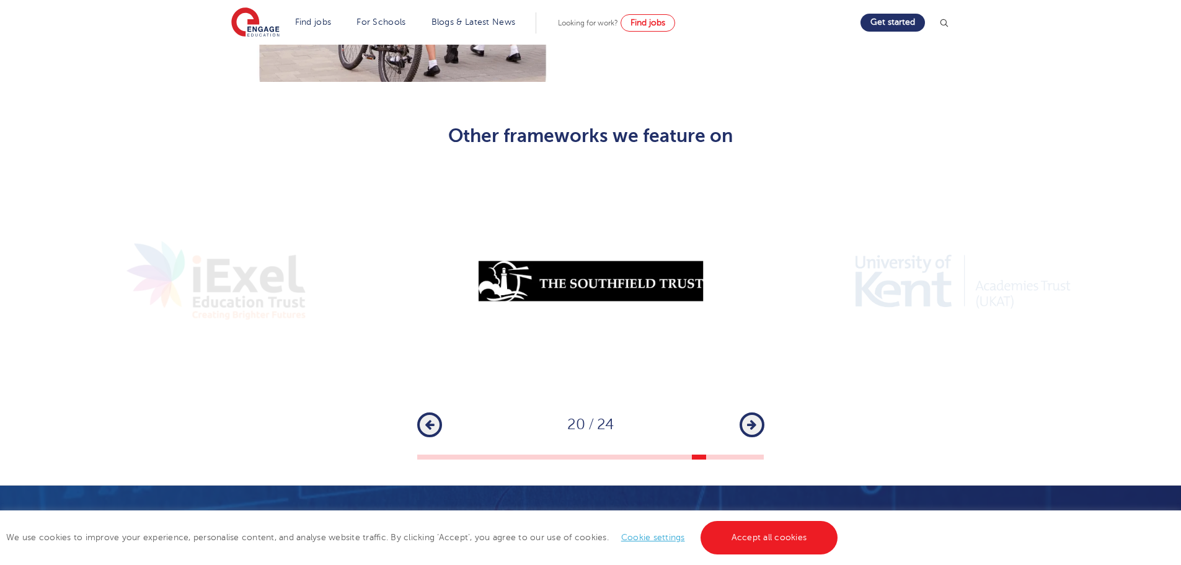
click at [754, 419] on icon "button" at bounding box center [751, 424] width 9 height 11
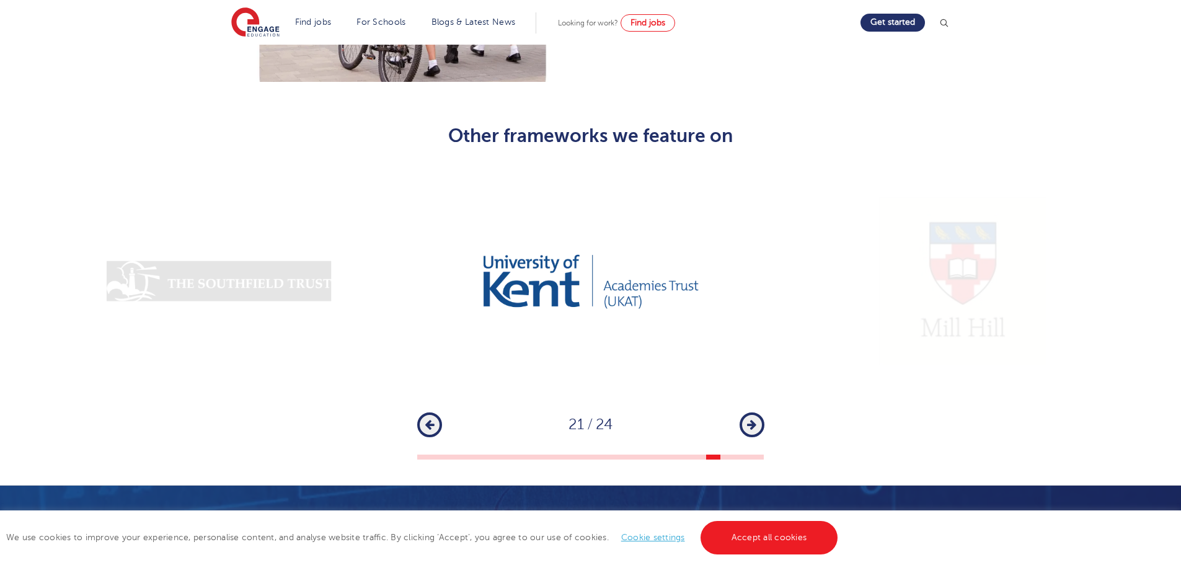
click at [765, 379] on div "1 2 3 4 5 6 7 8 9 10 11 12 13 14 15 16 17 18 19 20 21 22 23 24 Previous 21 / 24…" at bounding box center [590, 312] width 1181 height 295
click at [759, 412] on button "Next" at bounding box center [751, 424] width 25 height 25
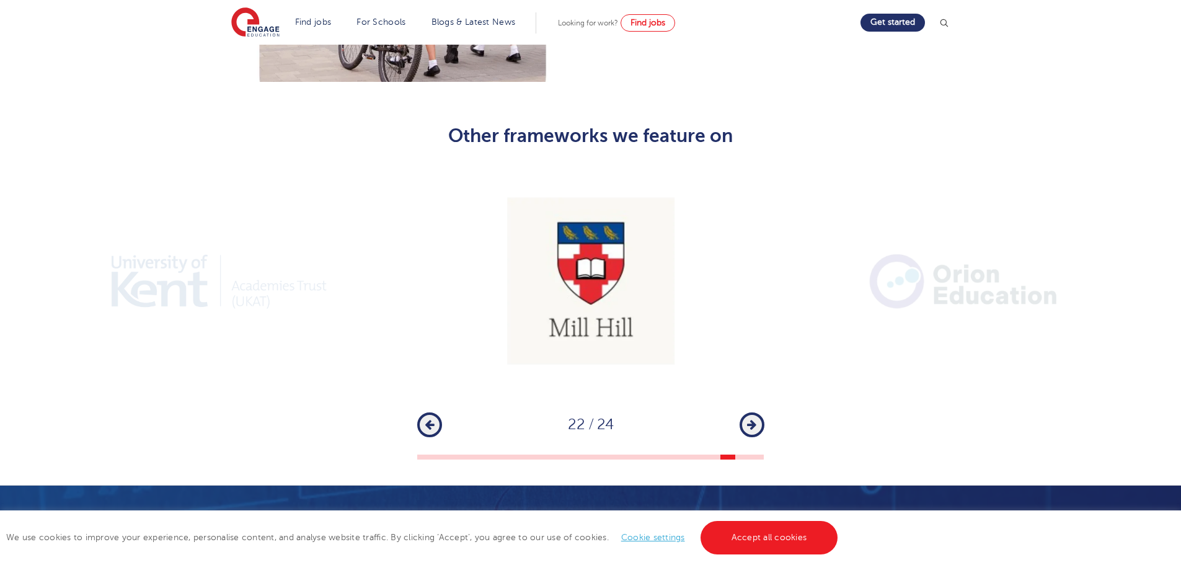
click at [757, 412] on button "Next" at bounding box center [751, 424] width 25 height 25
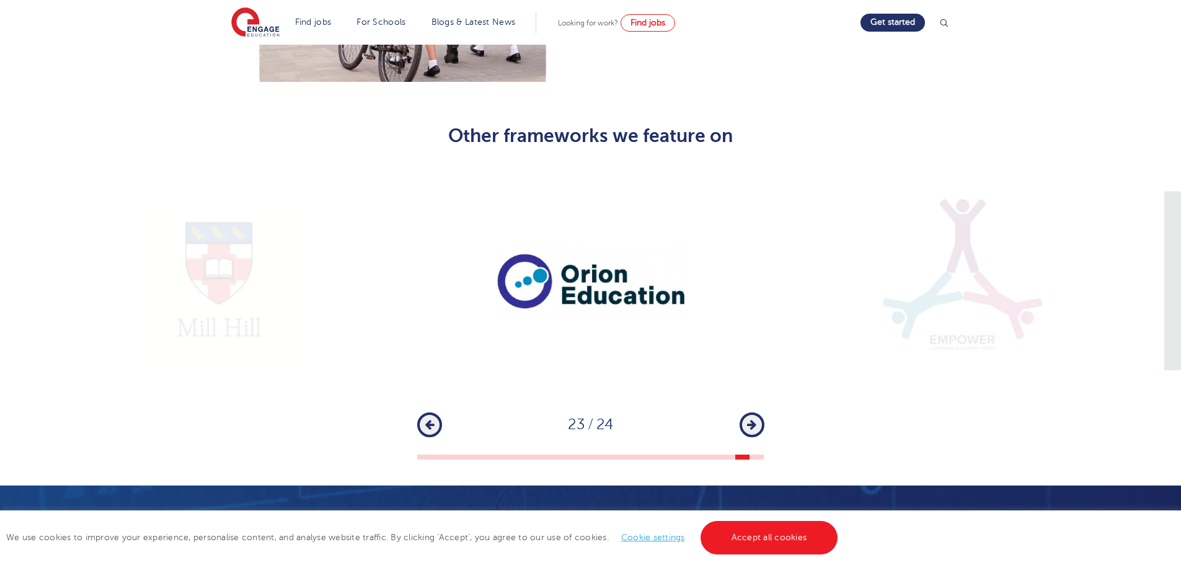
click at [757, 412] on button "Next" at bounding box center [751, 424] width 25 height 25
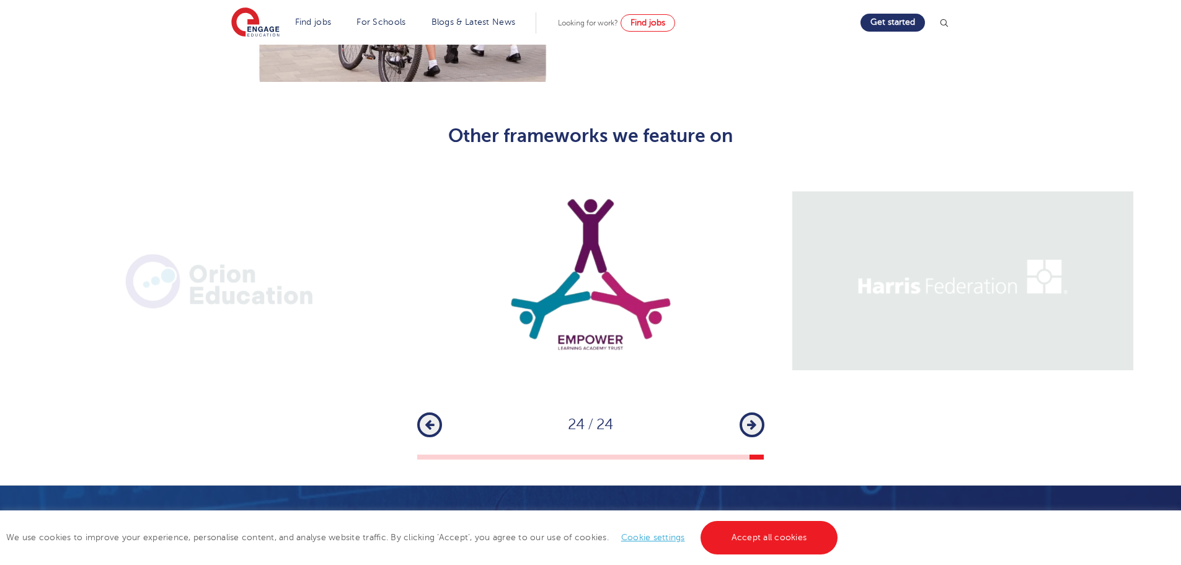
click at [427, 419] on icon "button" at bounding box center [429, 424] width 9 height 11
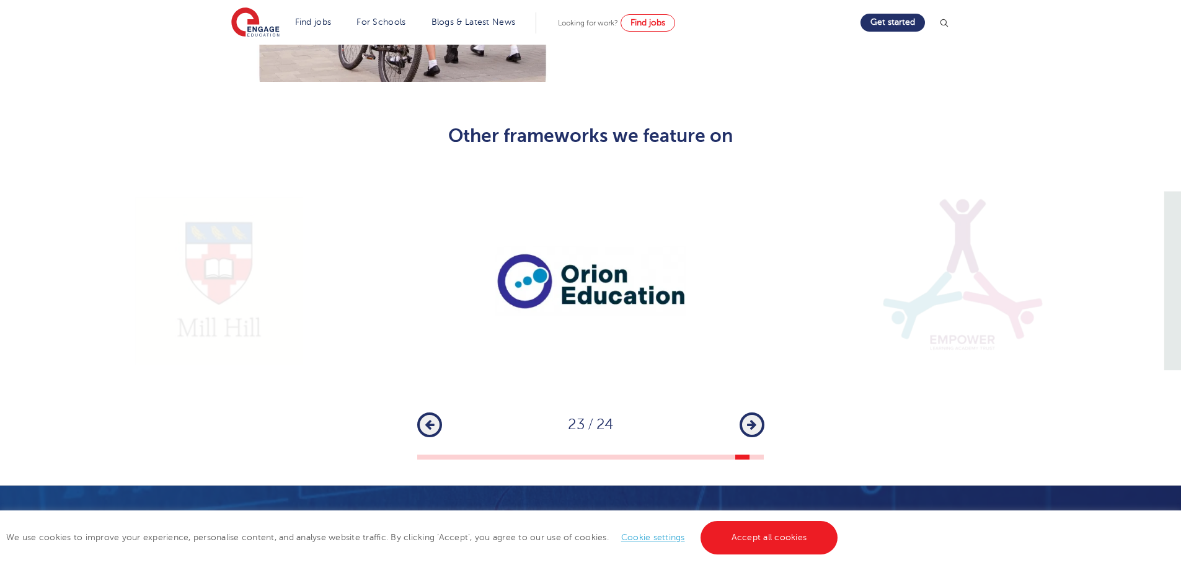
click at [760, 412] on button "Next" at bounding box center [751, 424] width 25 height 25
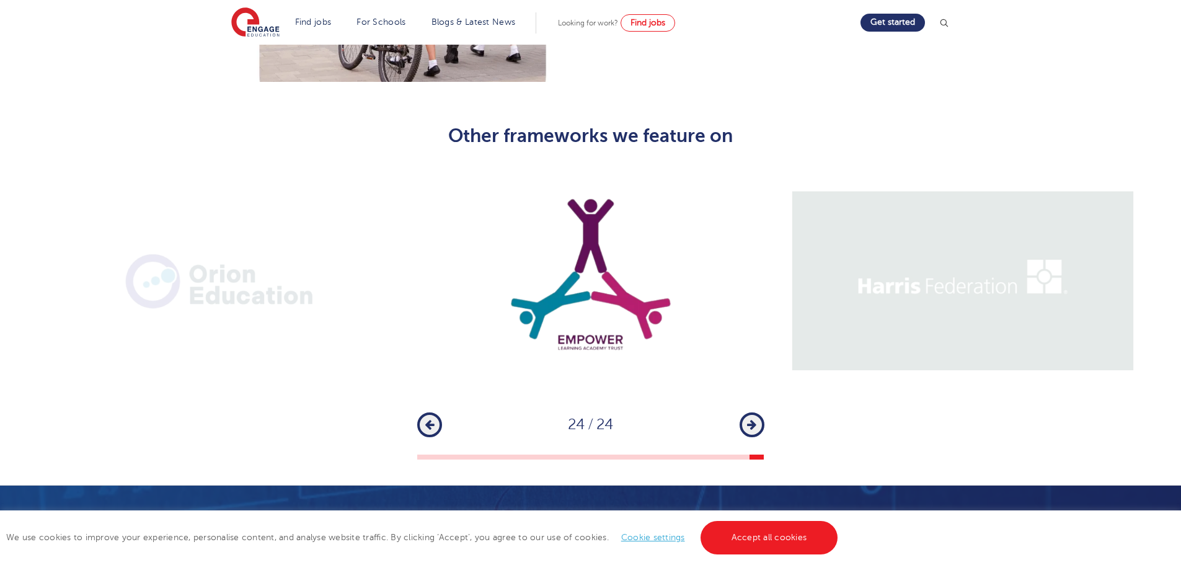
click at [756, 412] on button "Next" at bounding box center [751, 424] width 25 height 25
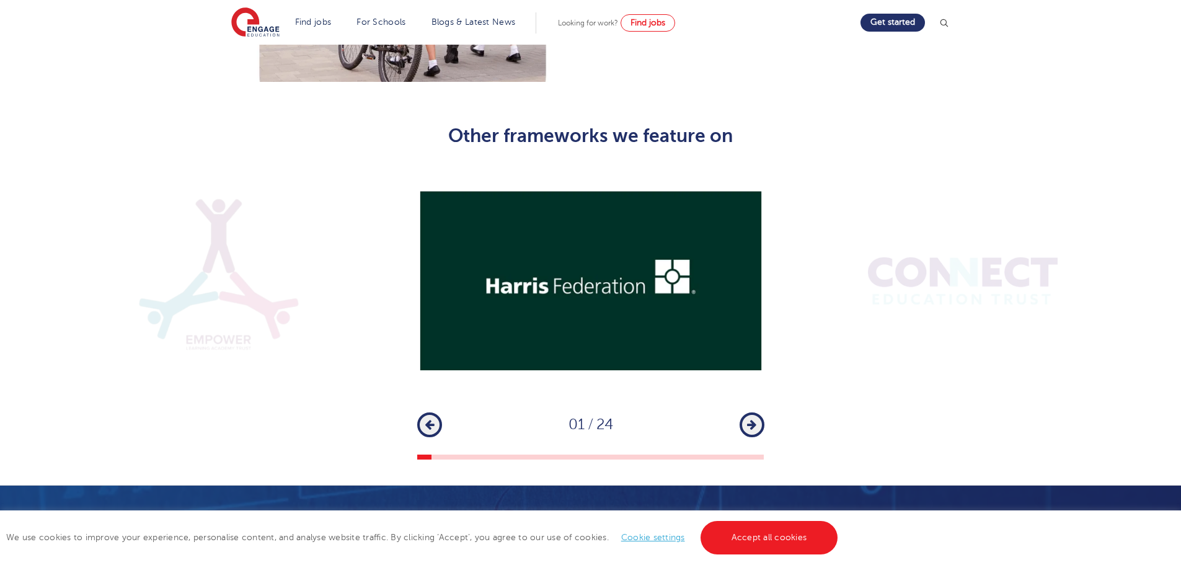
click at [751, 412] on button "Next" at bounding box center [751, 424] width 25 height 25
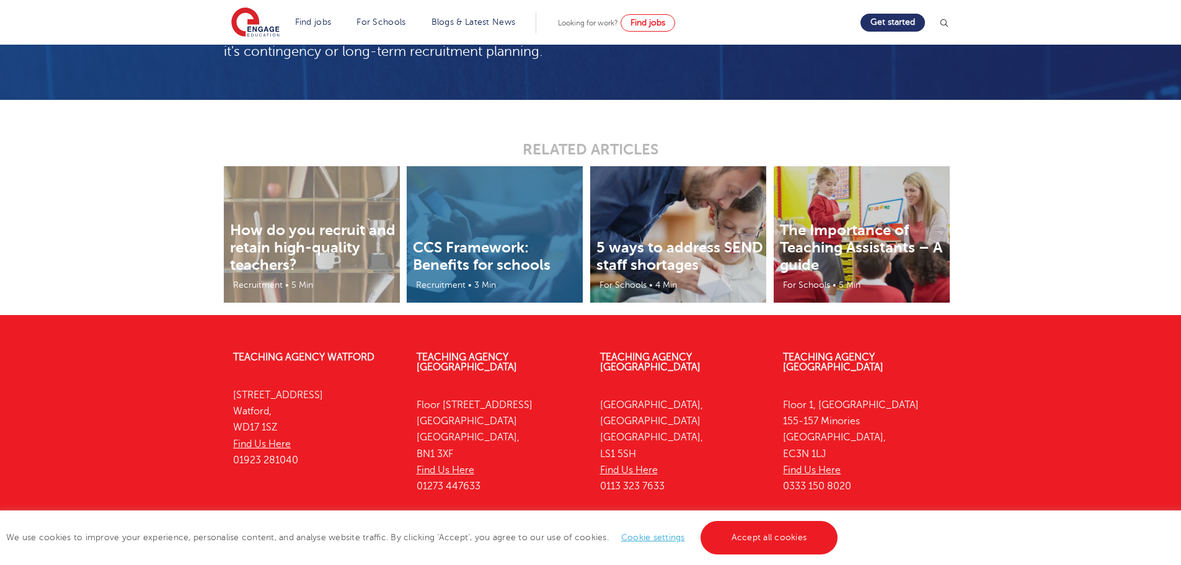
scroll to position [2045, 0]
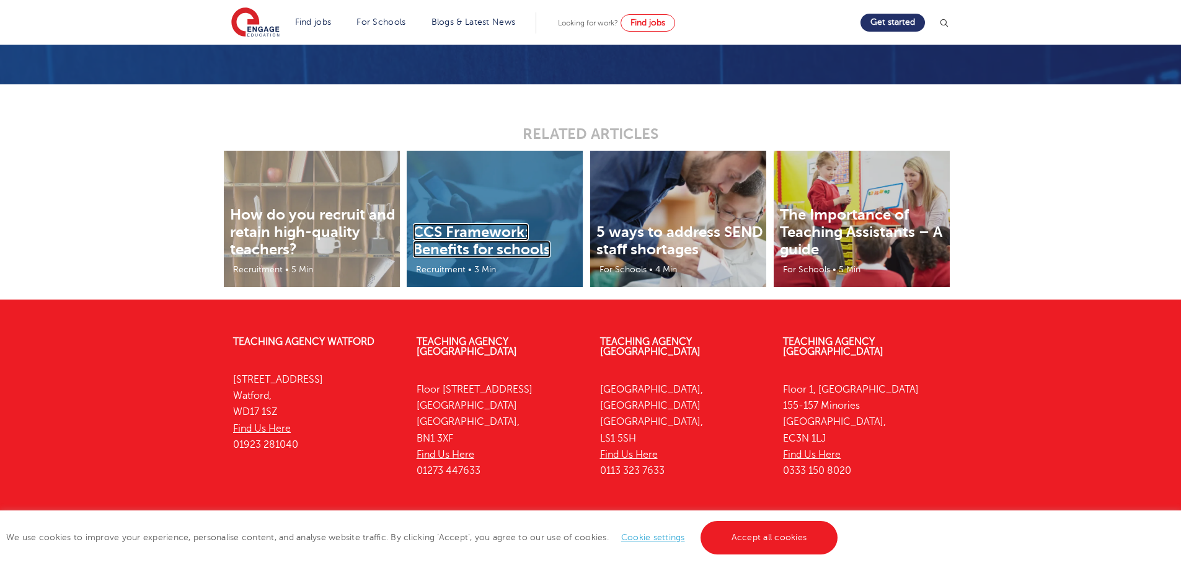
click at [499, 223] on link "CCS Framework: Benefits for schools" at bounding box center [482, 240] width 138 height 35
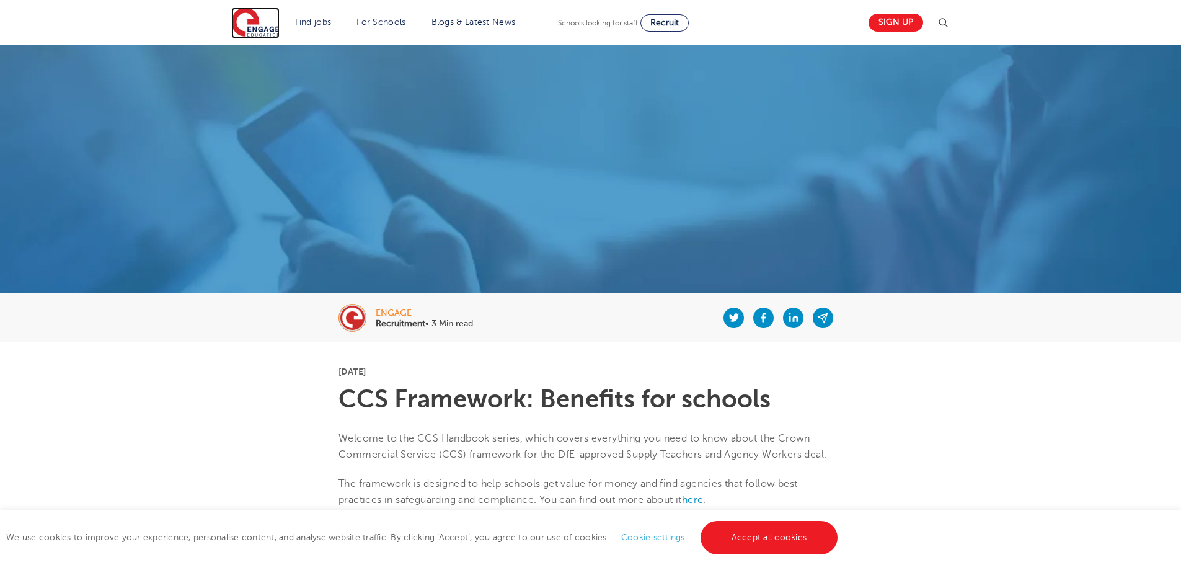
click at [260, 27] on img at bounding box center [255, 22] width 48 height 31
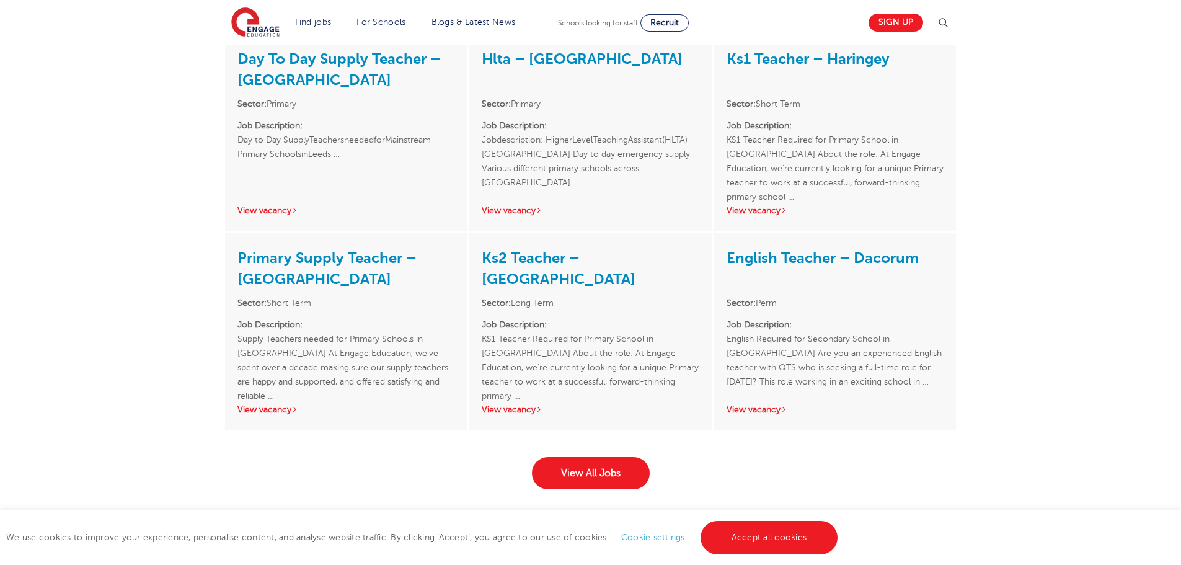
scroll to position [1797, 0]
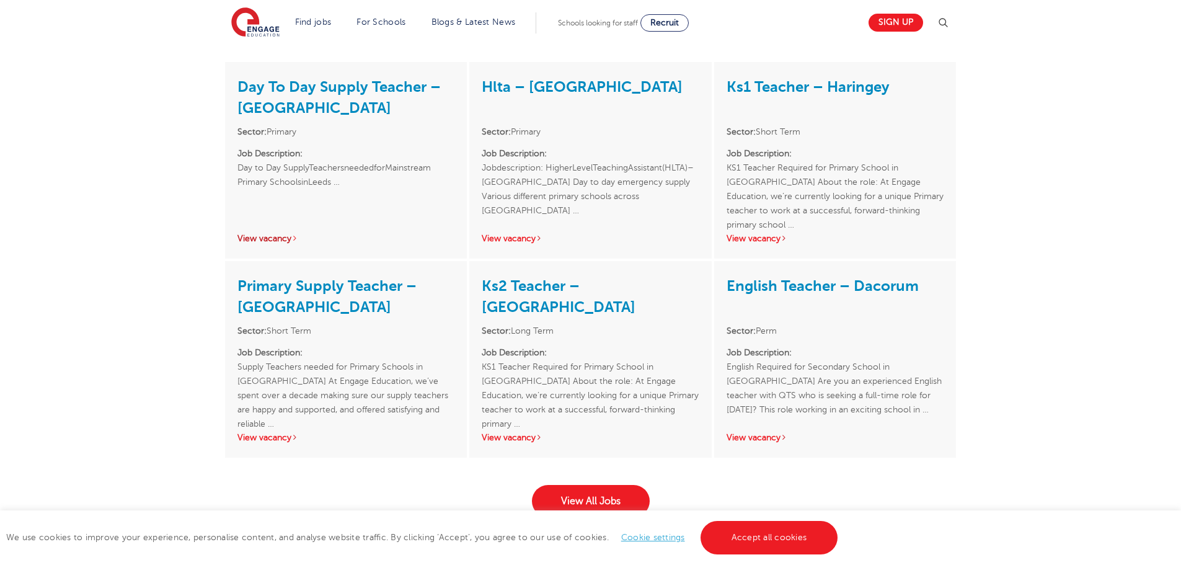
click at [269, 234] on link "View vacancy" at bounding box center [267, 238] width 61 height 9
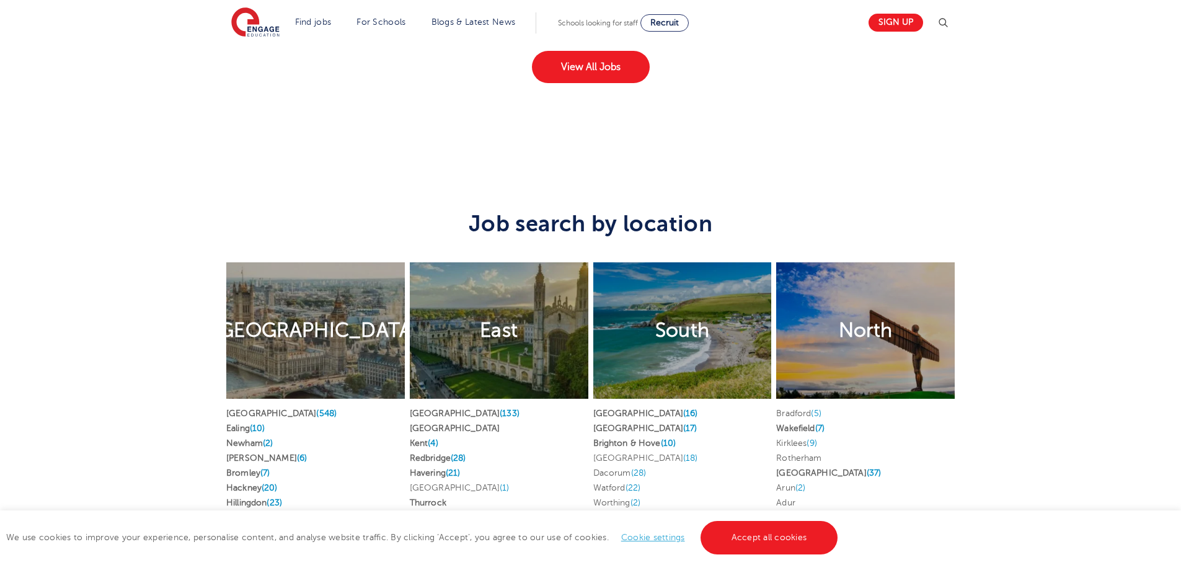
scroll to position [2417, 0]
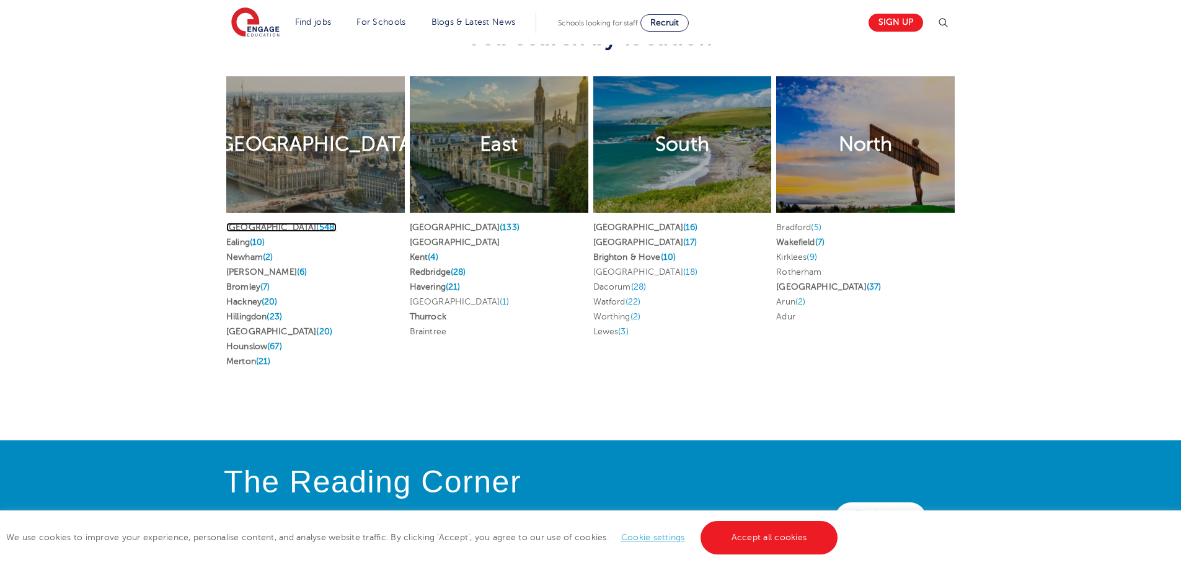
click at [316, 222] on span "(548)" at bounding box center [326, 226] width 20 height 9
click at [271, 252] on span "(2)" at bounding box center [268, 256] width 10 height 9
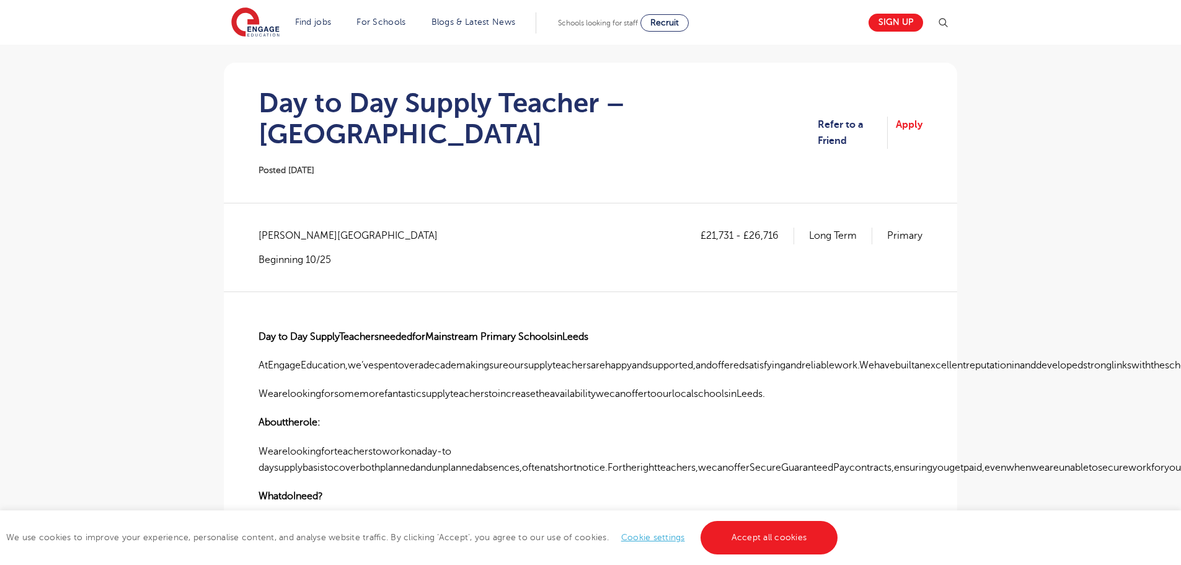
scroll to position [62, 0]
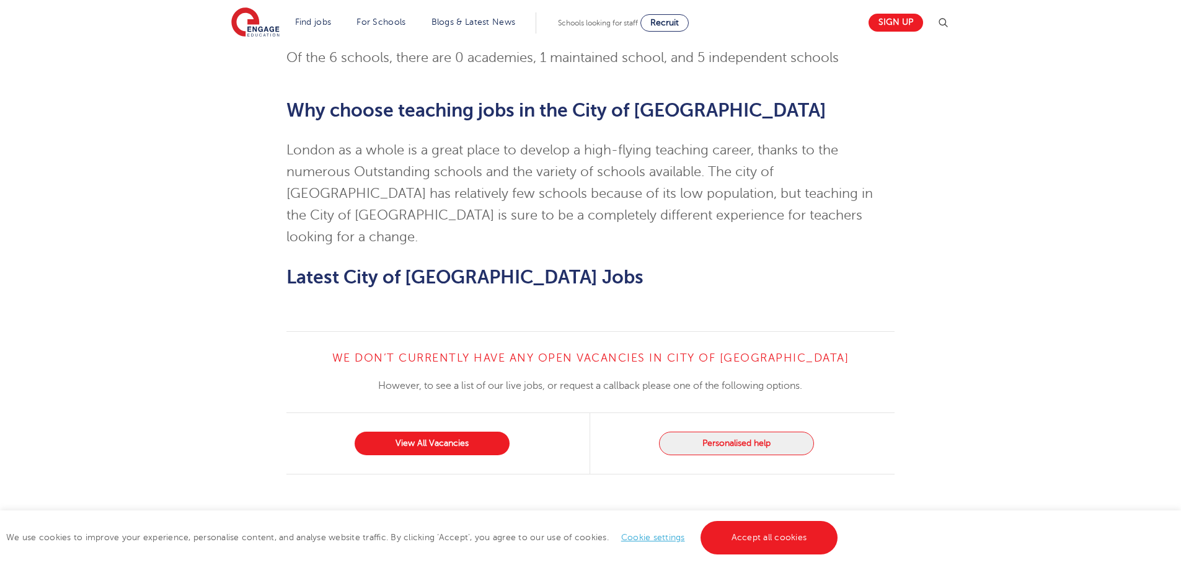
scroll to position [1036, 0]
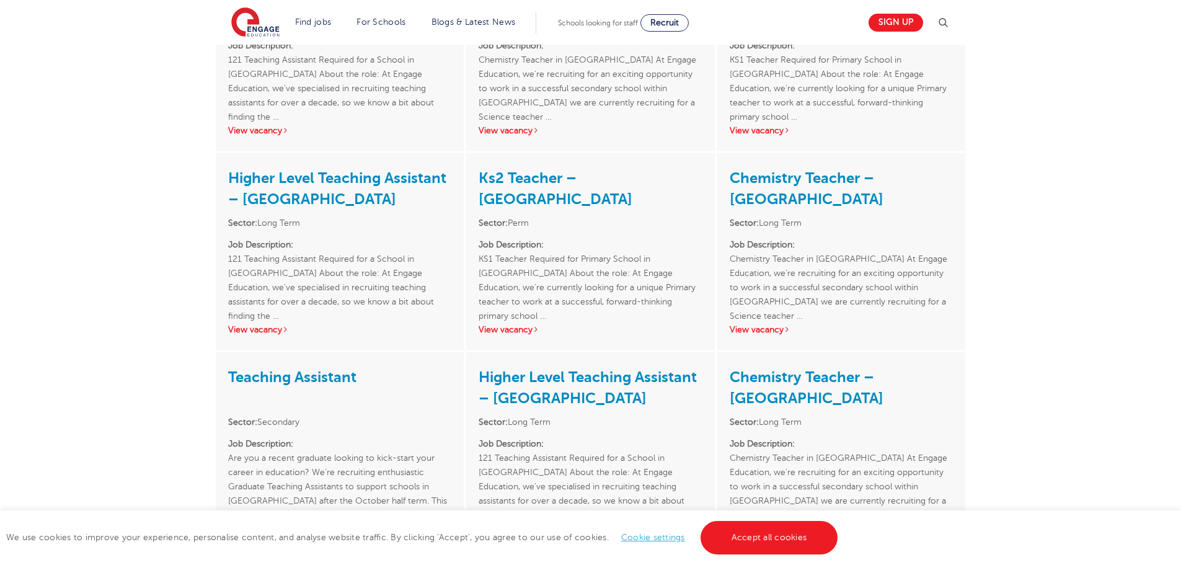
scroll to position [1735, 0]
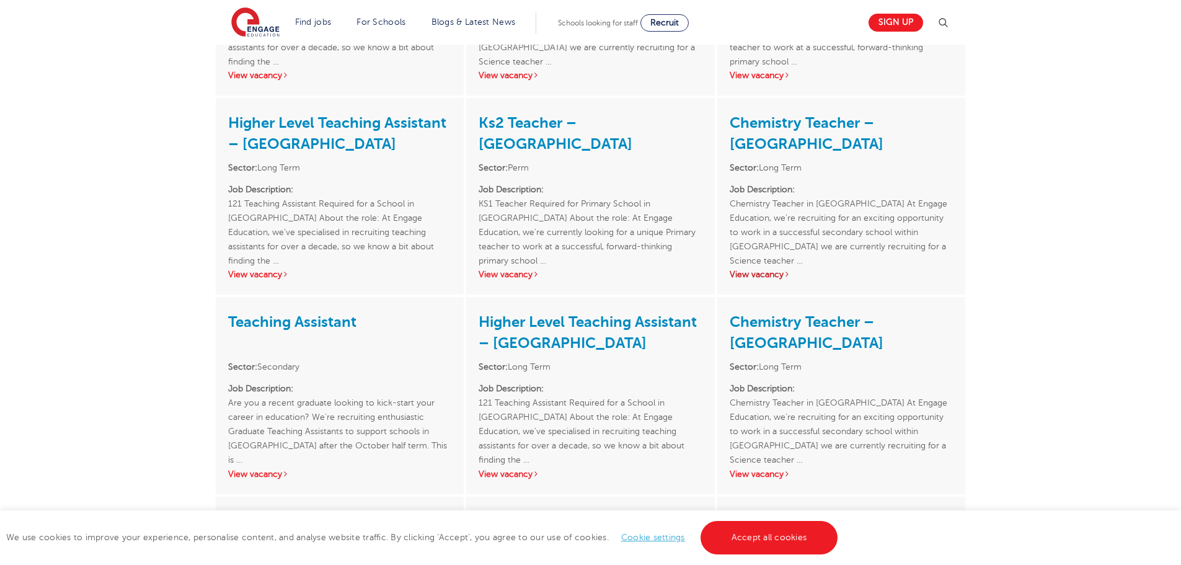
click at [746, 276] on link "View vacancy" at bounding box center [759, 274] width 61 height 9
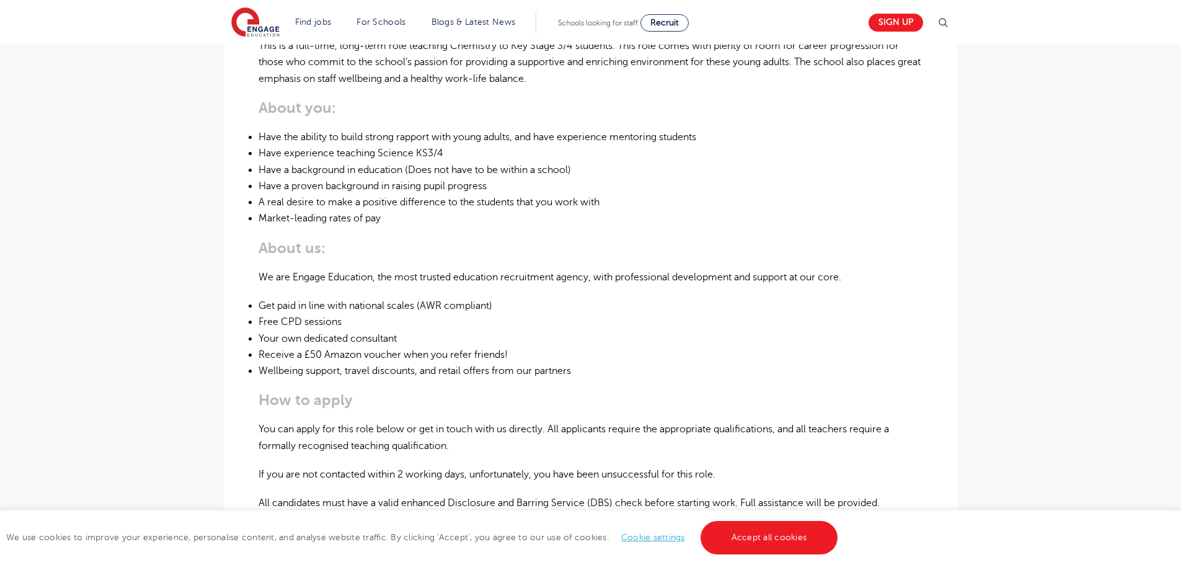
scroll to position [930, 0]
